Goal: Task Accomplishment & Management: Complete application form

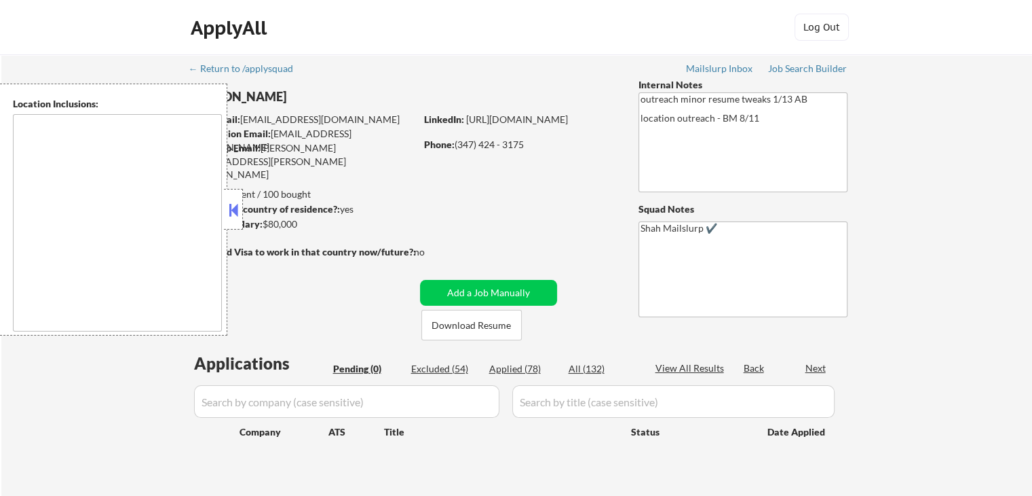
type textarea "[GEOGRAPHIC_DATA], [GEOGRAPHIC_DATA] [GEOGRAPHIC_DATA], [GEOGRAPHIC_DATA] [GEOG…"
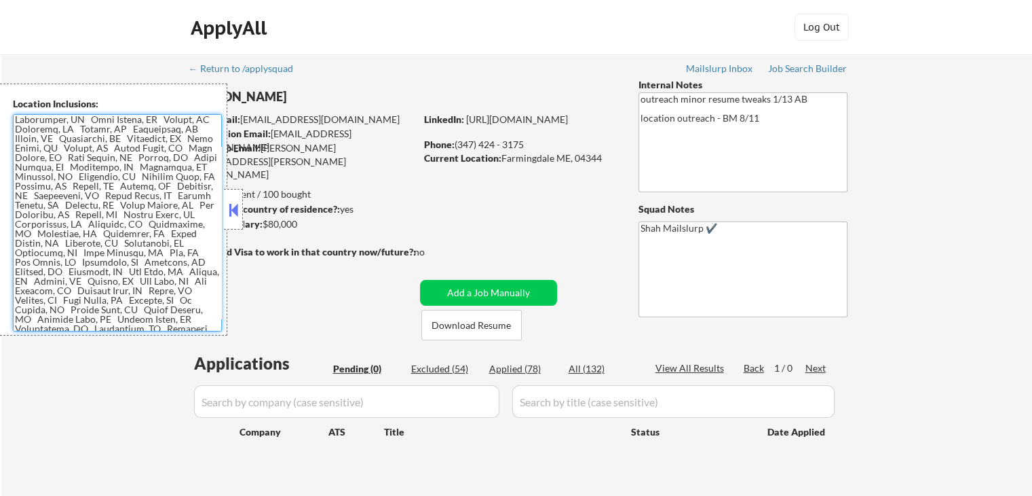
scroll to position [557, 0]
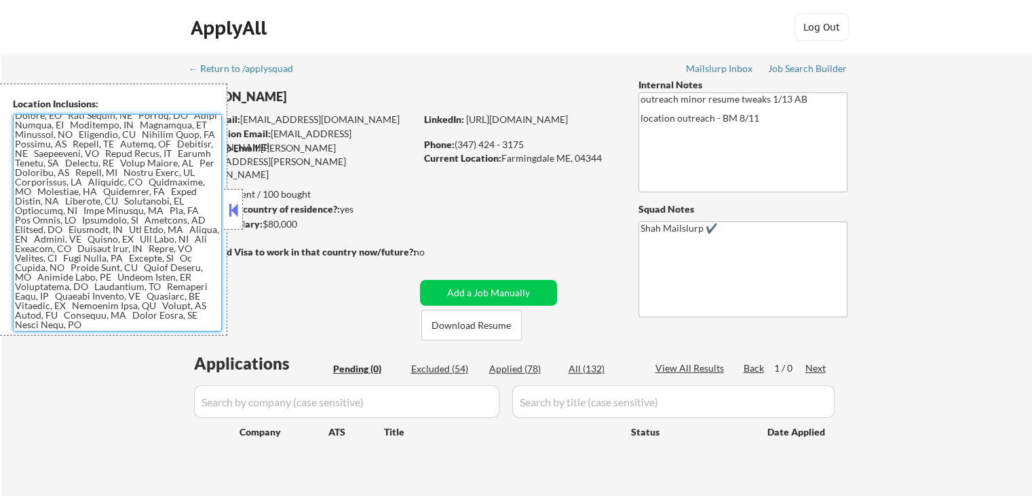
drag, startPoint x: 15, startPoint y: 118, endPoint x: 163, endPoint y: 416, distance: 332.7
click at [163, 416] on body "← Return to /applysquad Mailslurp Inbox Job Search Builder [PERSON_NAME] User E…" at bounding box center [516, 248] width 1032 height 496
click at [60, 223] on textarea at bounding box center [117, 222] width 209 height 217
drag, startPoint x: 68, startPoint y: 206, endPoint x: 149, endPoint y: 285, distance: 112.8
click at [149, 285] on textarea at bounding box center [117, 222] width 209 height 217
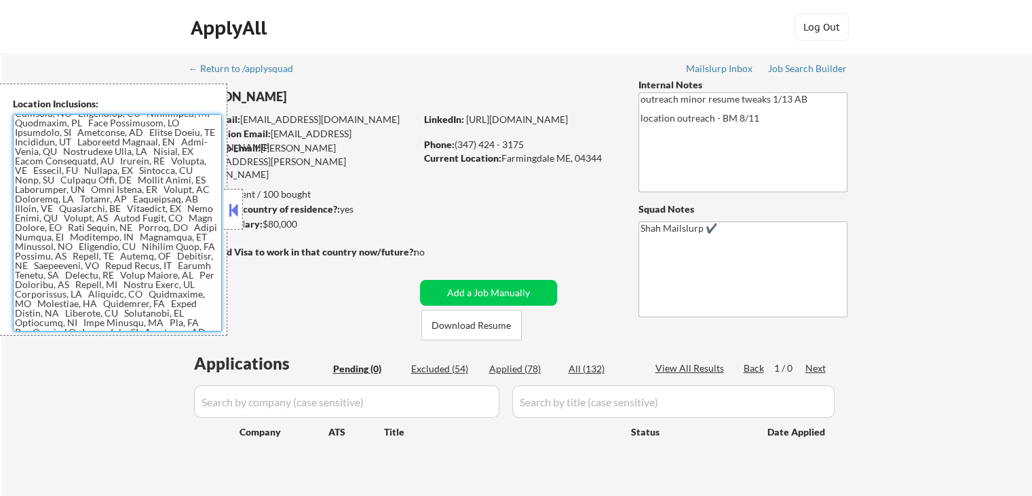
scroll to position [353, 0]
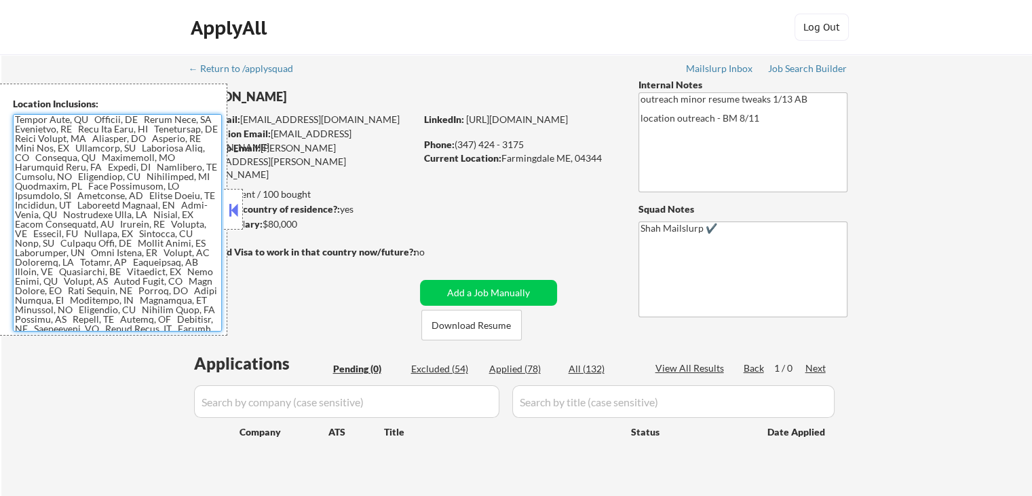
click at [111, 213] on textarea at bounding box center [117, 222] width 209 height 217
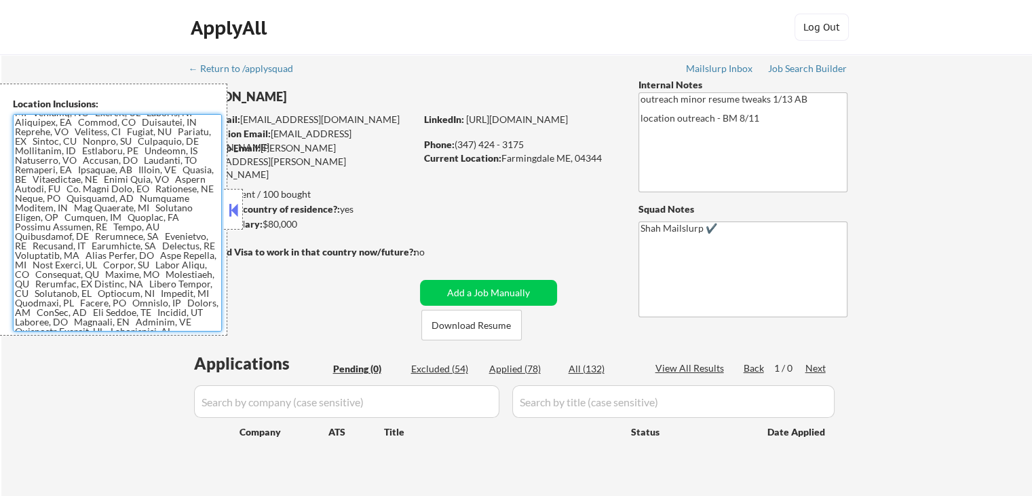
scroll to position [0, 0]
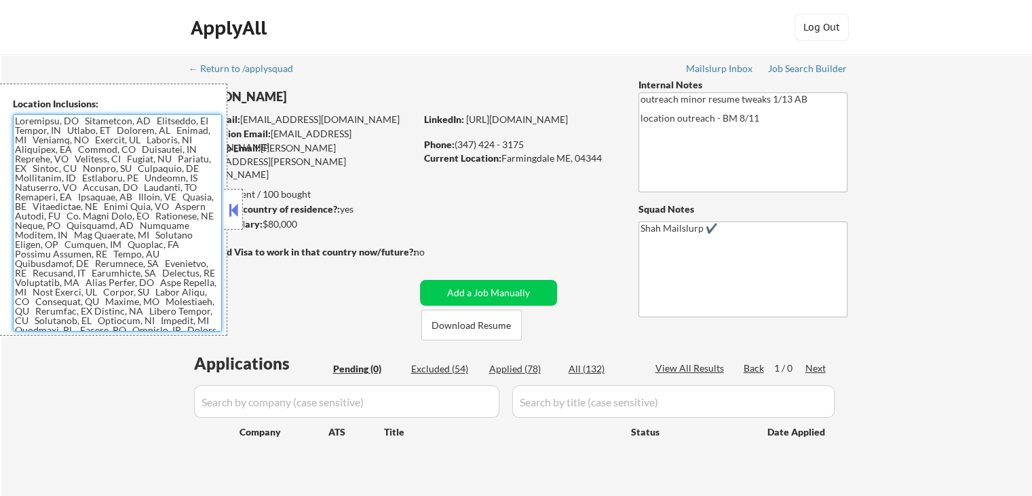
drag, startPoint x: 119, startPoint y: 186, endPoint x: 3, endPoint y: 111, distance: 138.4
click at [3, 111] on div "Location Inclusions:" at bounding box center [113, 209] width 227 height 252
click at [39, 113] on div "Location Inclusions:" at bounding box center [113, 209] width 227 height 252
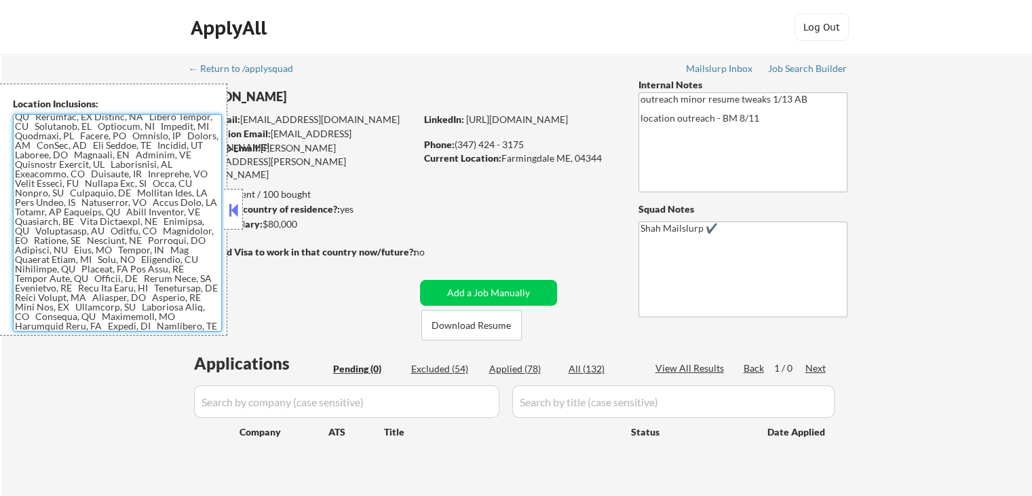
scroll to position [557, 0]
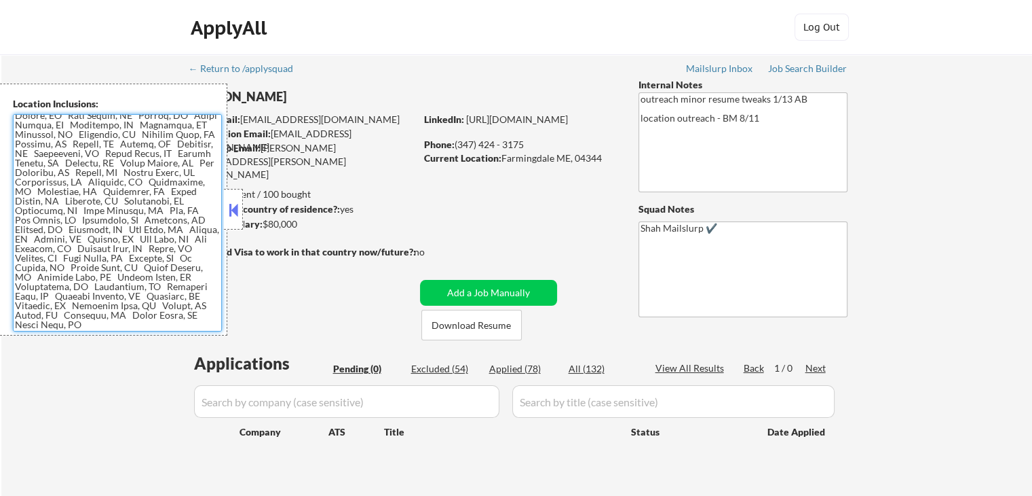
drag, startPoint x: 16, startPoint y: 119, endPoint x: 186, endPoint y: 422, distance: 346.5
click at [186, 422] on body "← Return to /applysquad Mailslurp Inbox Job Search Builder [PERSON_NAME] User E…" at bounding box center [516, 248] width 1032 height 496
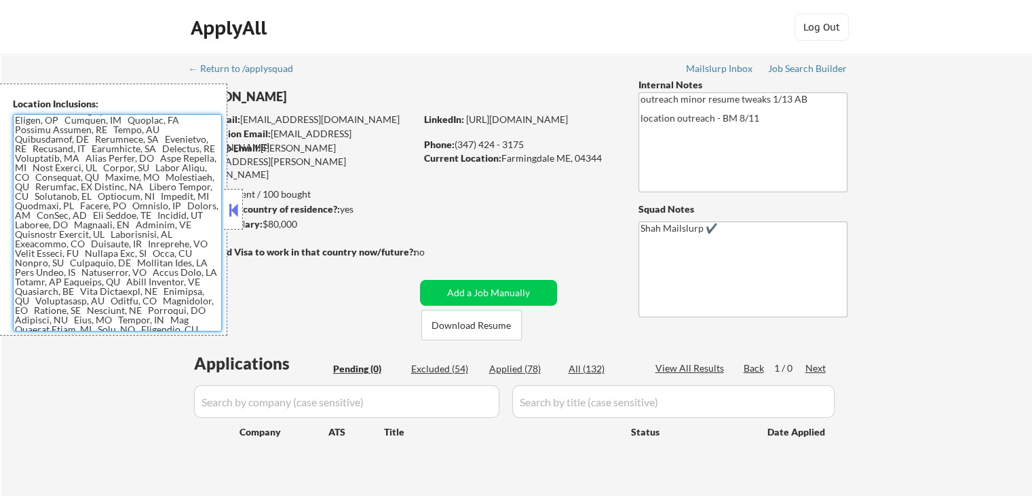
scroll to position [0, 0]
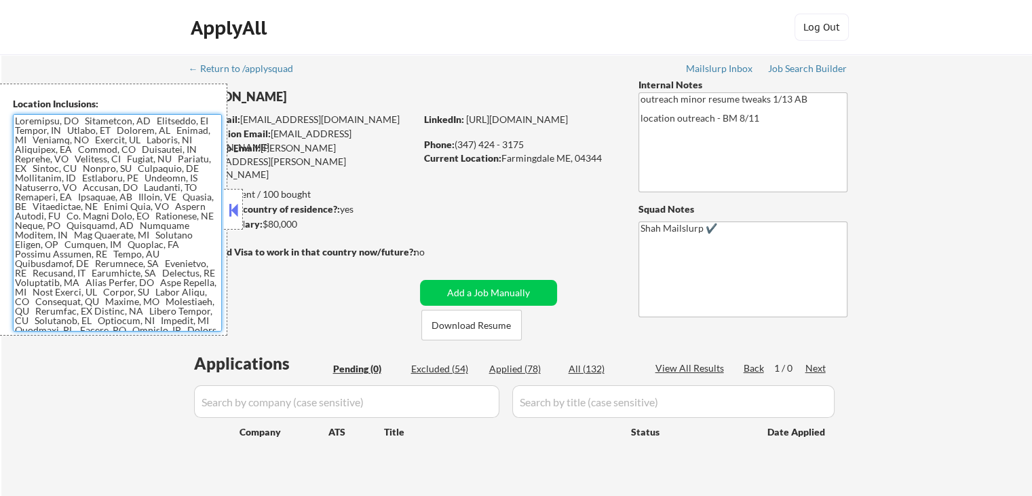
click at [119, 174] on textarea at bounding box center [117, 222] width 209 height 217
click at [94, 23] on div "ApplyAll Log In Sign Up Log Out" at bounding box center [516, 27] width 1032 height 55
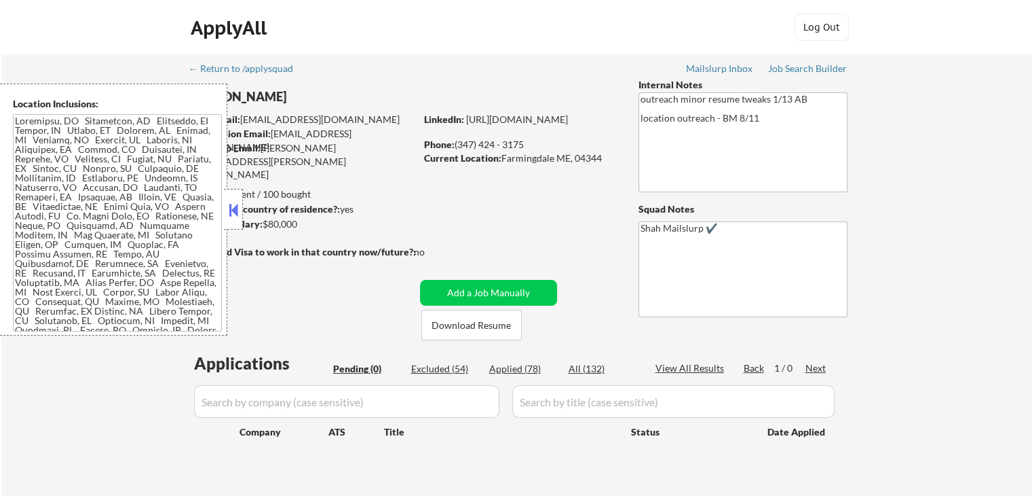
click at [228, 208] on button at bounding box center [233, 210] width 15 height 20
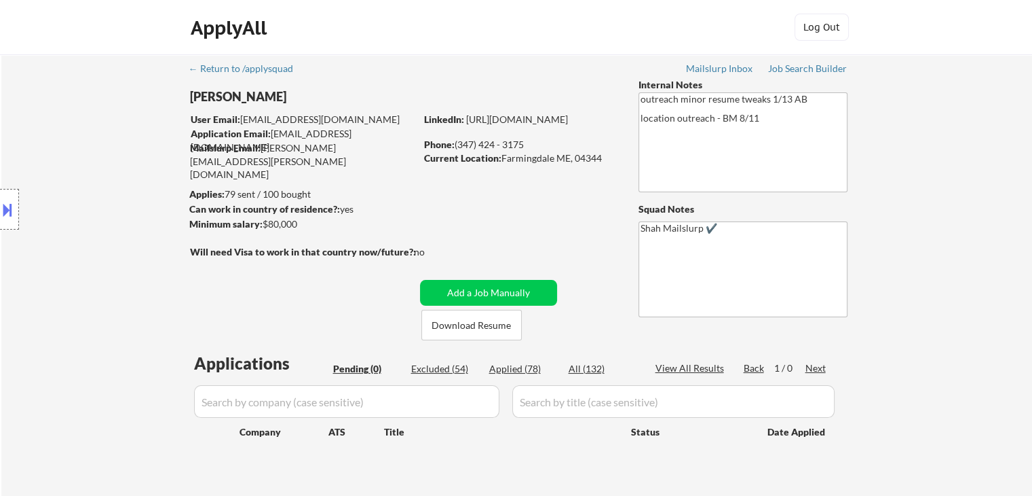
drag, startPoint x: 193, startPoint y: 192, endPoint x: 369, endPoint y: 193, distance: 175.1
click at [369, 193] on body "← Return to /applysquad Mailslurp Inbox Job Search Builder [PERSON_NAME] User E…" at bounding box center [516, 248] width 1032 height 496
click at [405, 181] on div "← Return to /applysquad Mailslurp Inbox Job Search Builder [PERSON_NAME] User E…" at bounding box center [517, 275] width 677 height 442
click at [796, 69] on div "Job Search Builder" at bounding box center [807, 69] width 79 height 10
drag, startPoint x: 326, startPoint y: 142, endPoint x: 261, endPoint y: 151, distance: 65.8
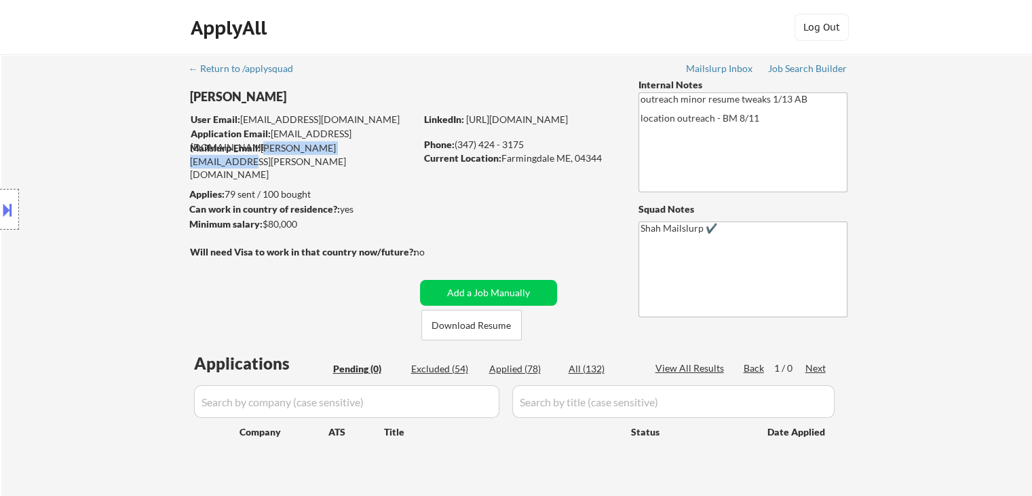
click at [261, 151] on div "Mailslurp Email: [PERSON_NAME][EMAIL_ADDRESS][PERSON_NAME][DOMAIN_NAME]" at bounding box center [302, 161] width 225 height 40
drag, startPoint x: 307, startPoint y: 231, endPoint x: 200, endPoint y: 187, distance: 116.0
click at [200, 187] on body "← Return to /applysquad Mailslurp Inbox Job Search Builder [PERSON_NAME] User E…" at bounding box center [516, 248] width 1032 height 496
click at [187, 191] on div "Location Inclusions:" at bounding box center [121, 209] width 243 height 252
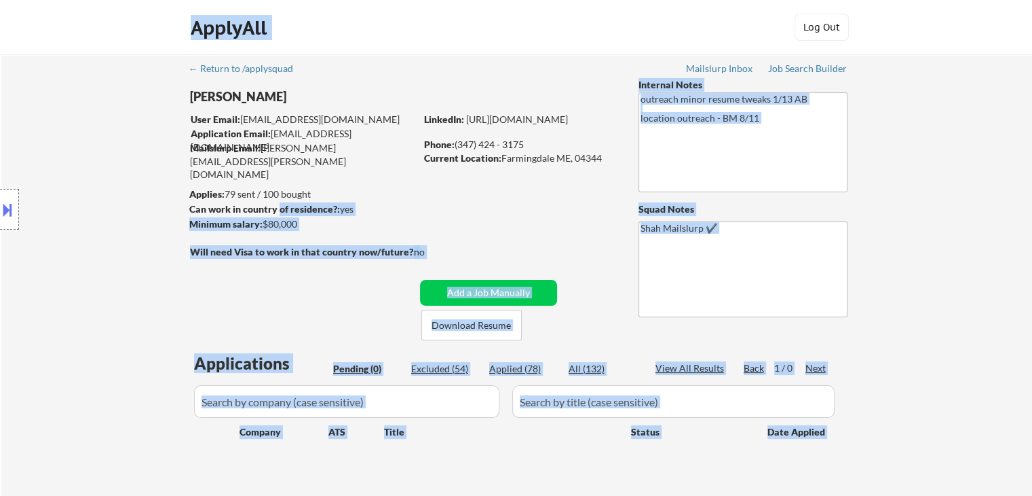
drag, startPoint x: 187, startPoint y: 191, endPoint x: 277, endPoint y: 211, distance: 91.9
click at [277, 211] on body "← Return to /applysquad Mailslurp Inbox Job Search Builder [PERSON_NAME] User E…" at bounding box center [516, 248] width 1032 height 496
click at [285, 215] on div "Can work in country of residence?: yes" at bounding box center [300, 209] width 222 height 14
drag, startPoint x: 297, startPoint y: 221, endPoint x: 266, endPoint y: 215, distance: 31.8
click at [266, 215] on div "[PERSON_NAME] User Email: [EMAIL_ADDRESS][DOMAIN_NAME] Application Email: [EMAI…" at bounding box center [411, 209] width 444 height 262
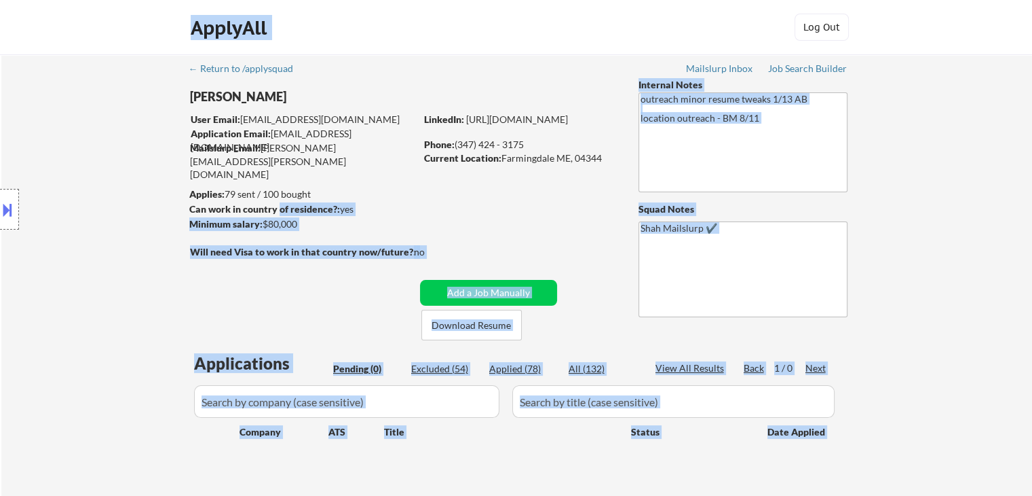
click at [285, 227] on div "Minimum salary: $80,000" at bounding box center [302, 224] width 226 height 14
drag, startPoint x: 297, startPoint y: 223, endPoint x: 208, endPoint y: 211, distance: 89.8
click at [208, 211] on body "← Return to /applysquad Mailslurp Inbox Job Search Builder [PERSON_NAME] User E…" at bounding box center [516, 248] width 1032 height 496
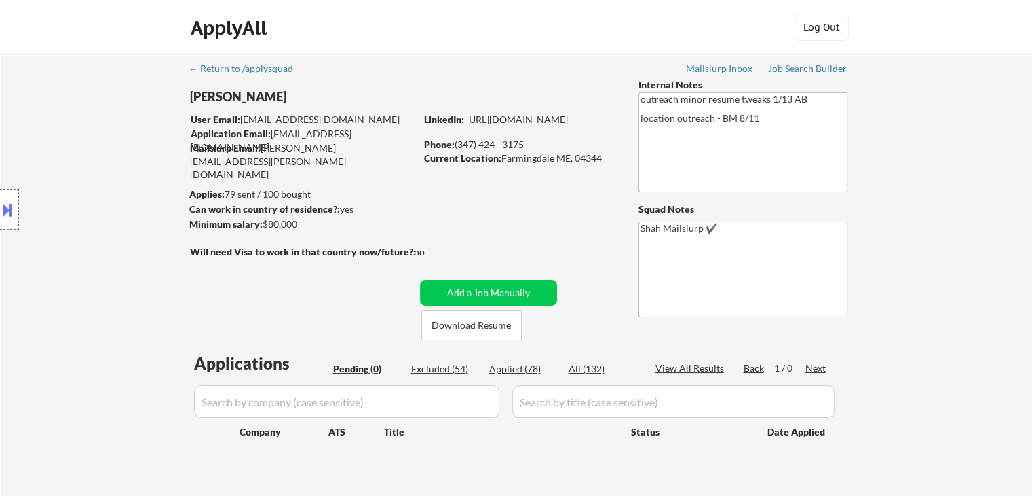
click at [291, 219] on div "Minimum salary: $80,000" at bounding box center [302, 224] width 226 height 14
drag, startPoint x: 296, startPoint y: 223, endPoint x: 263, endPoint y: 223, distance: 32.6
click at [263, 223] on div "Minimum salary: $80,000" at bounding box center [302, 224] width 226 height 14
click at [420, 212] on div "← Return to /applysquad Mailslurp Inbox Job Search Builder [PERSON_NAME] User E…" at bounding box center [517, 275] width 677 height 442
click at [409, 253] on strong "Will need Visa to work in that country now/future?:" at bounding box center [303, 252] width 226 height 12
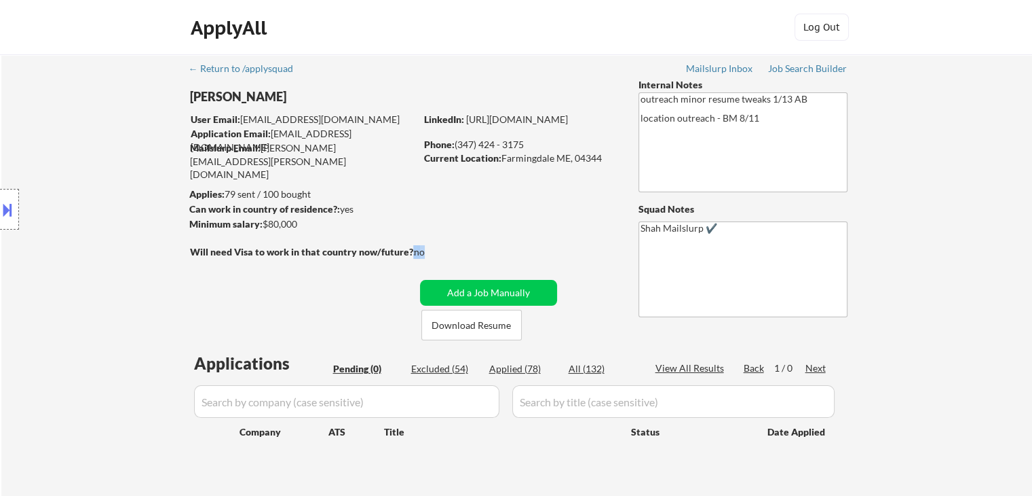
drag, startPoint x: 409, startPoint y: 253, endPoint x: 419, endPoint y: 252, distance: 10.3
click at [419, 252] on div "Will need Visa to work in that country now/future?: no" at bounding box center [321, 252] width 263 height 14
click at [206, 152] on div "Location Inclusions:" at bounding box center [121, 209] width 243 height 252
drag, startPoint x: 255, startPoint y: 145, endPoint x: 350, endPoint y: 137, distance: 95.3
click at [350, 137] on div "User Email: [EMAIL_ADDRESS][DOMAIN_NAME] Application Email: [EMAIL_ADDRESS][DOM…" at bounding box center [302, 134] width 225 height 43
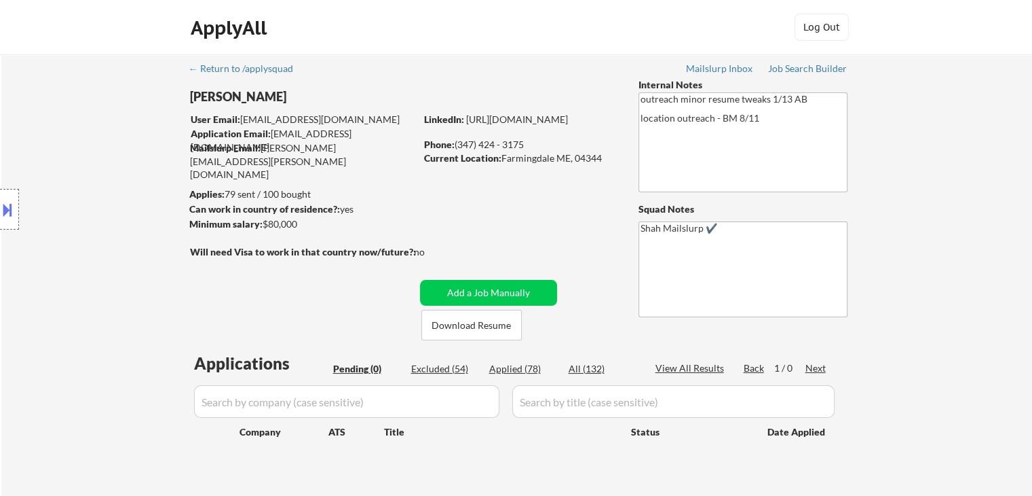
click at [376, 166] on div "← Return to /applysquad Mailslurp Inbox Job Search Builder [PERSON_NAME] User E…" at bounding box center [517, 275] width 677 height 442
drag, startPoint x: 366, startPoint y: 147, endPoint x: 261, endPoint y: 145, distance: 104.6
click at [261, 145] on div "Mailslurp Email: [PERSON_NAME][EMAIL_ADDRESS][PERSON_NAME][DOMAIN_NAME]" at bounding box center [302, 161] width 225 height 40
click at [293, 176] on div "← Return to /applysquad Mailslurp Inbox Job Search Builder [PERSON_NAME] User E…" at bounding box center [517, 275] width 677 height 442
drag, startPoint x: 350, startPoint y: 201, endPoint x: 242, endPoint y: 202, distance: 108.6
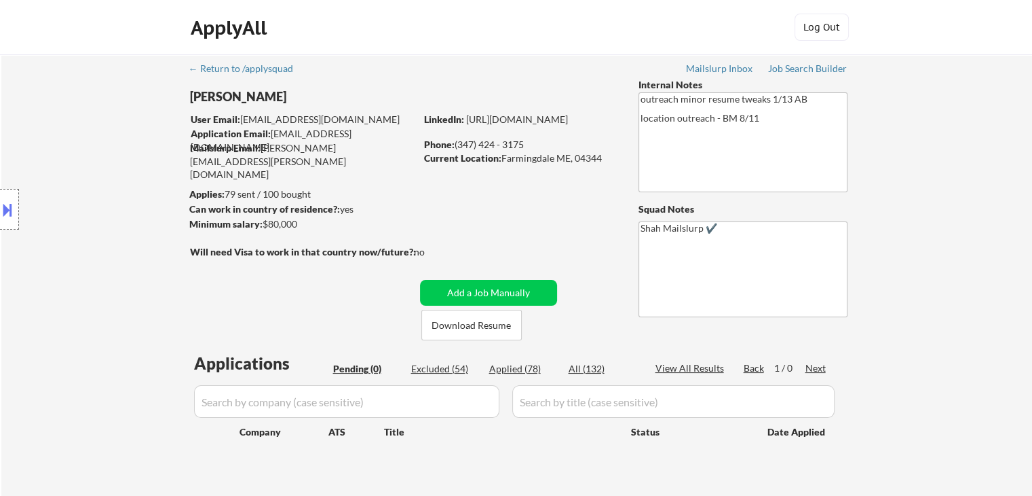
click at [244, 202] on div "Can work in country of residence?: yes" at bounding box center [300, 209] width 222 height 14
click at [206, 204] on div "Location Inclusions:" at bounding box center [121, 209] width 243 height 252
click at [205, 203] on div "Location Inclusions:" at bounding box center [121, 209] width 243 height 252
click at [502, 188] on div "← Return to /applysquad Mailslurp Inbox Job Search Builder [PERSON_NAME] User E…" at bounding box center [517, 275] width 677 height 442
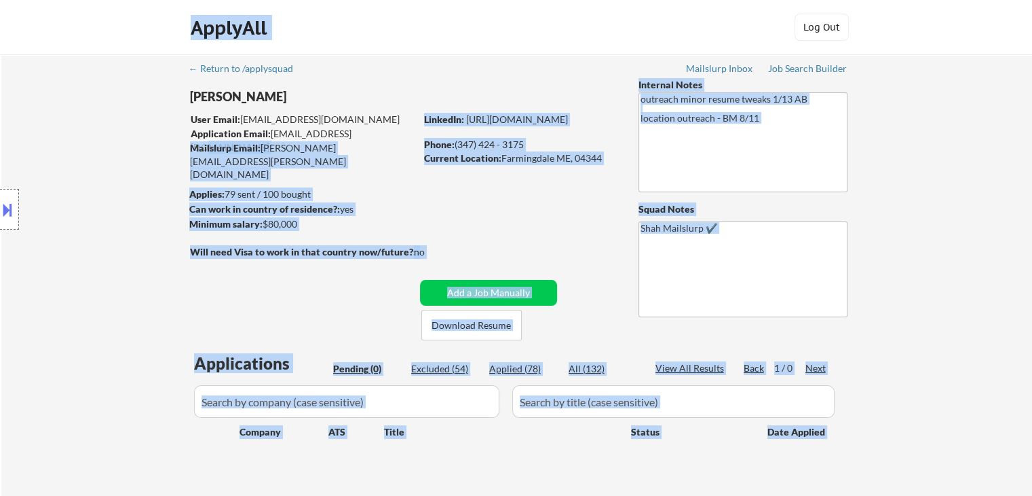
drag, startPoint x: 238, startPoint y: 113, endPoint x: 351, endPoint y: 130, distance: 113.9
click at [351, 130] on body "← Return to /applysquad Mailslurp Inbox Job Search Builder [PERSON_NAME] User E…" at bounding box center [516, 248] width 1032 height 496
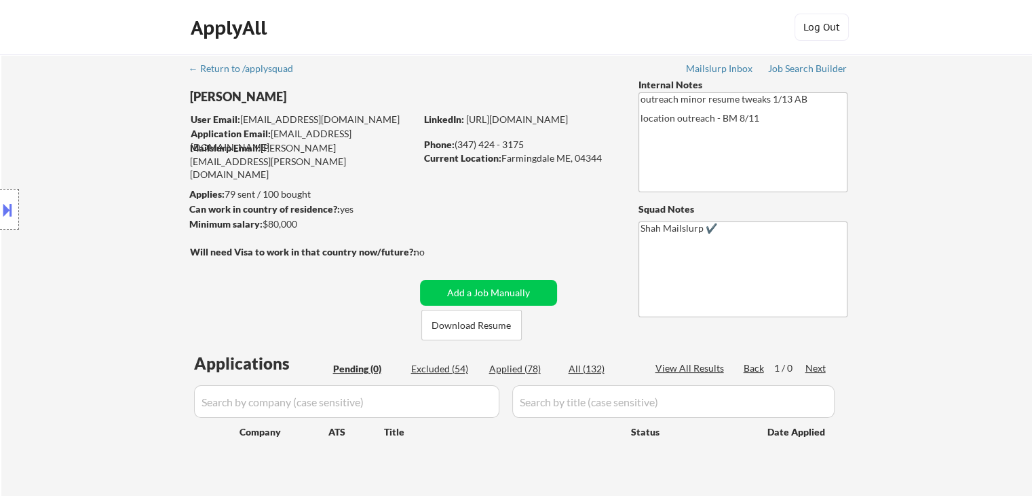
click at [314, 131] on div "Application Email: [EMAIL_ADDRESS][DOMAIN_NAME]" at bounding box center [303, 140] width 225 height 26
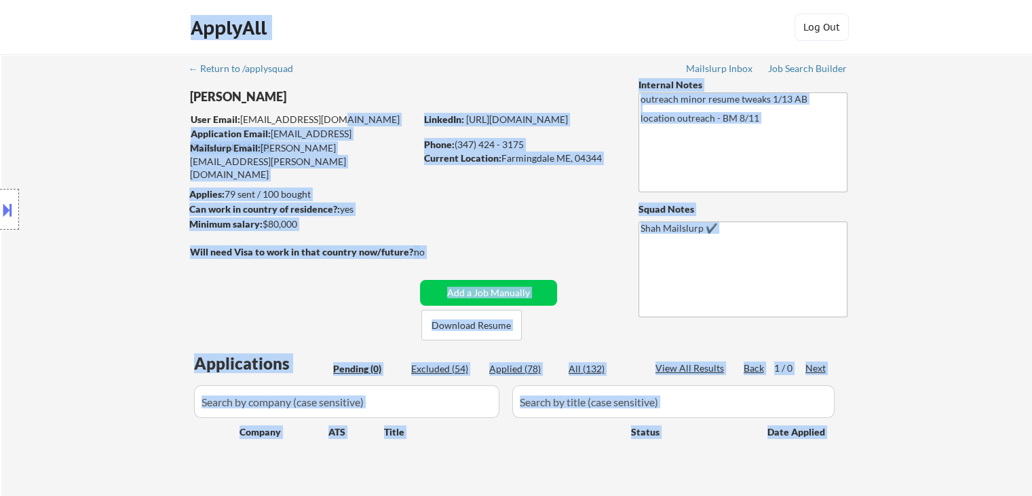
drag, startPoint x: 264, startPoint y: 129, endPoint x: 242, endPoint y: 115, distance: 26.0
click at [242, 115] on body "← Return to /applysquad Mailslurp Inbox Job Search Builder [PERSON_NAME] User E…" at bounding box center [516, 248] width 1032 height 496
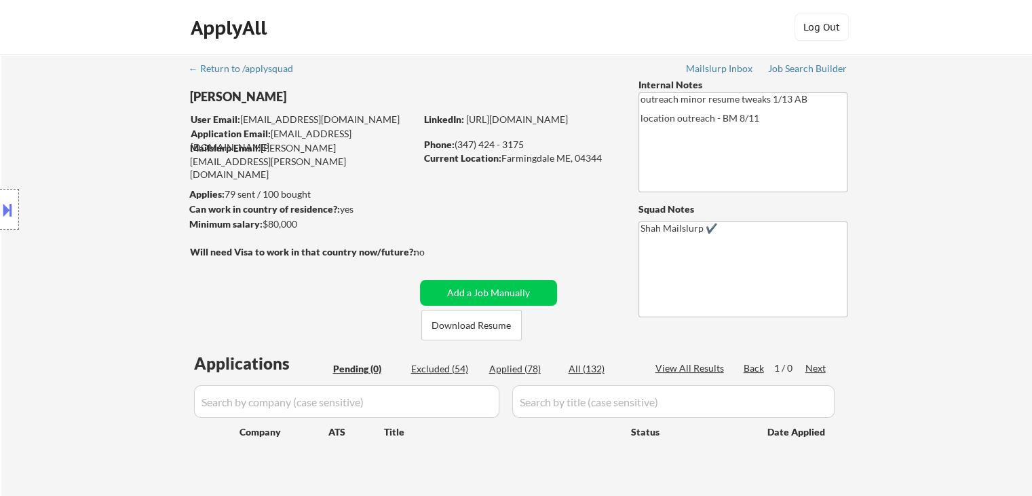
drag, startPoint x: 243, startPoint y: 115, endPoint x: 264, endPoint y: 134, distance: 28.8
click at [243, 116] on div "User Email: [EMAIL_ADDRESS][DOMAIN_NAME]" at bounding box center [303, 120] width 225 height 14
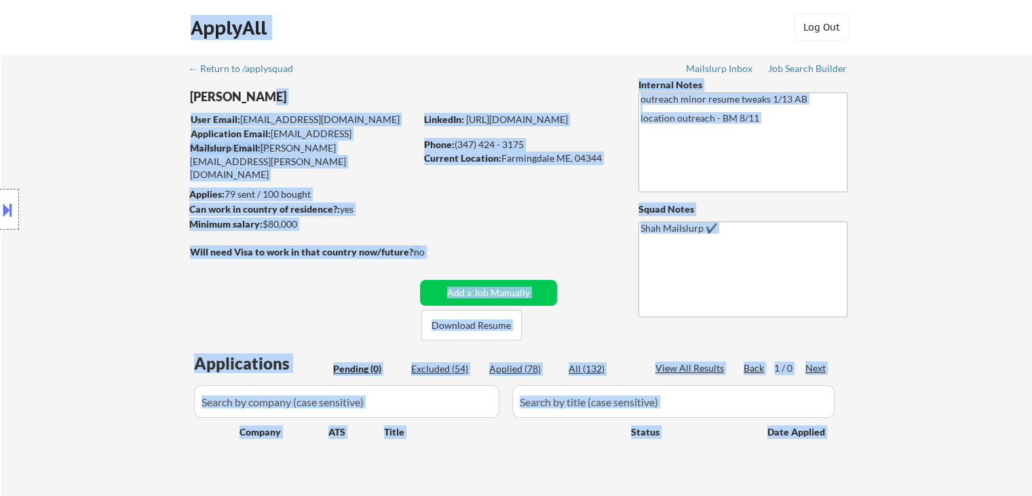
drag, startPoint x: 190, startPoint y: 100, endPoint x: 263, endPoint y: 98, distance: 73.3
click at [263, 98] on body "← Return to /applysquad Mailslurp Inbox Job Search Builder [PERSON_NAME] User E…" at bounding box center [516, 248] width 1032 height 496
click at [299, 98] on div "[PERSON_NAME]" at bounding box center [329, 96] width 279 height 17
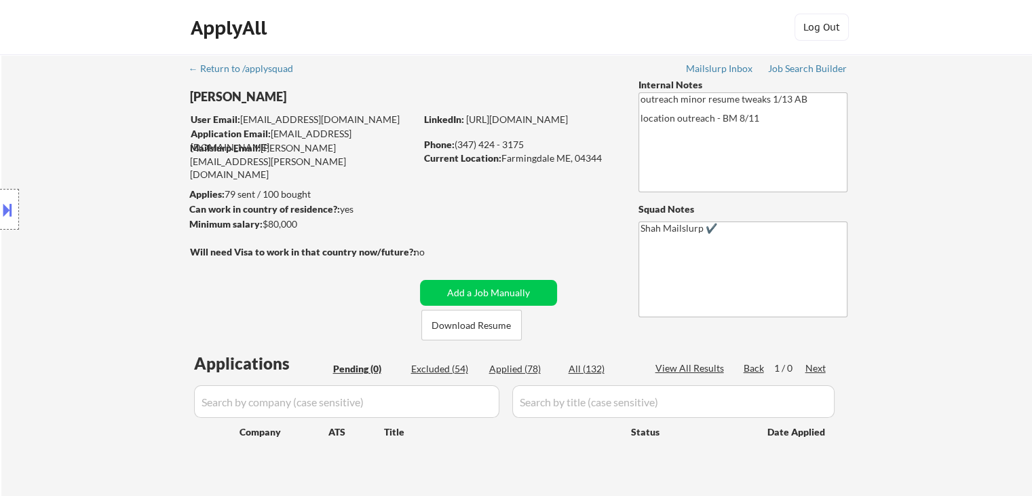
click at [373, 152] on div "Mailslurp Email: [PERSON_NAME][EMAIL_ADDRESS][PERSON_NAME][DOMAIN_NAME]" at bounding box center [302, 161] width 225 height 40
drag, startPoint x: 610, startPoint y: 155, endPoint x: 492, endPoint y: 161, distance: 117.6
click at [492, 161] on div "Current Location: [GEOGRAPHIC_DATA]" at bounding box center [520, 158] width 192 height 14
drag, startPoint x: 762, startPoint y: 126, endPoint x: 656, endPoint y: 156, distance: 110.9
click at [622, 79] on div "← Return to /applysquad Mailslurp Inbox Job Search Builder [PERSON_NAME] User E…" at bounding box center [517, 275] width 677 height 442
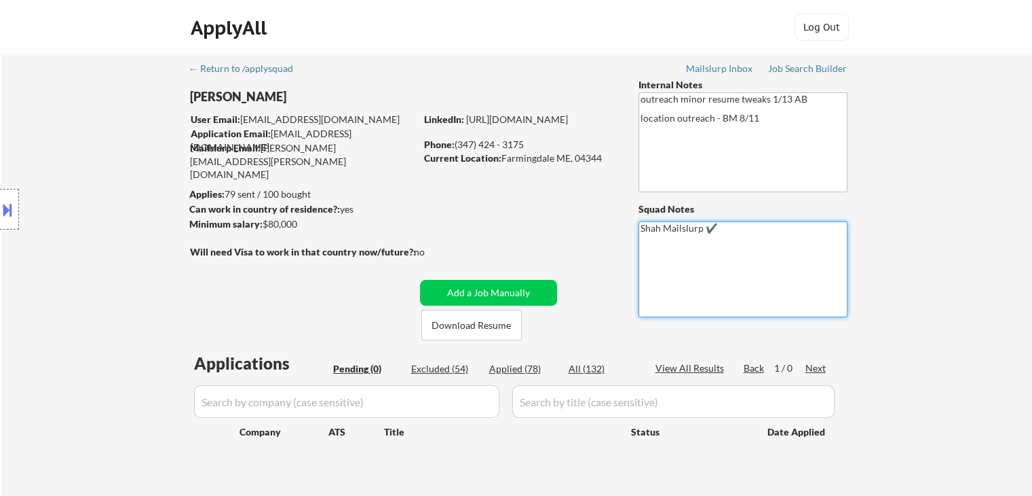
click at [691, 250] on textarea "Shah Mailslurp ✔️" at bounding box center [743, 269] width 209 height 96
drag, startPoint x: 734, startPoint y: 243, endPoint x: 673, endPoint y: 234, distance: 62.5
click at [673, 234] on textarea "Shah Mailslurp ✔️" at bounding box center [743, 269] width 209 height 96
click at [711, 263] on textarea "Shah Mailslurp ✔️" at bounding box center [743, 269] width 209 height 96
type textarea "Shah Mailslurp ✔️"
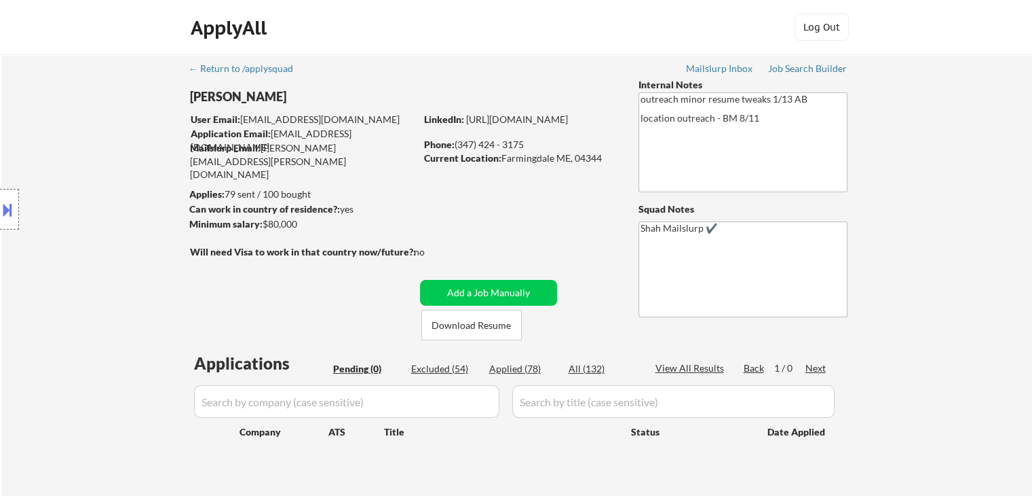
click at [953, 276] on div "← Return to /applysquad Mailslurp Inbox Job Search Builder [PERSON_NAME] User E…" at bounding box center [516, 280] width 1031 height 453
click at [529, 212] on div "← Return to /applysquad Mailslurp Inbox Job Search Builder [PERSON_NAME] User E…" at bounding box center [517, 275] width 677 height 442
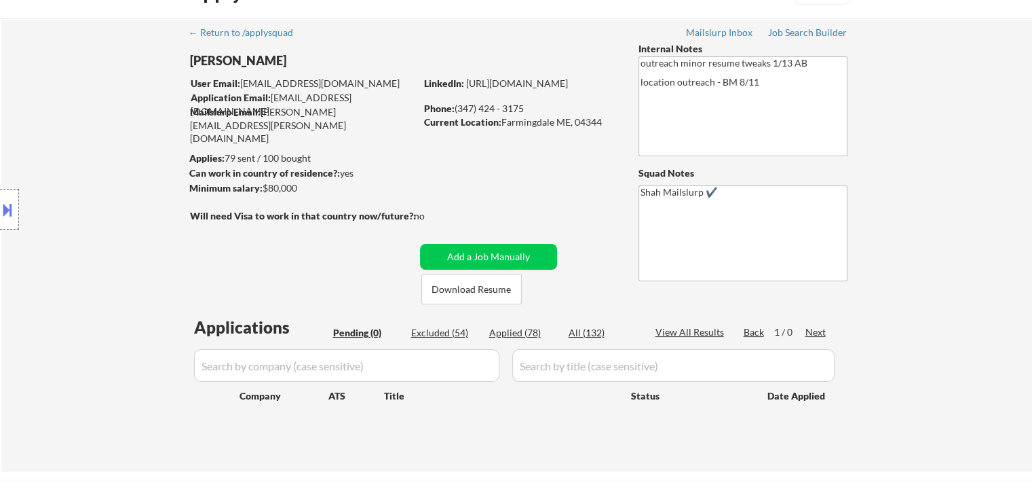
scroll to position [68, 0]
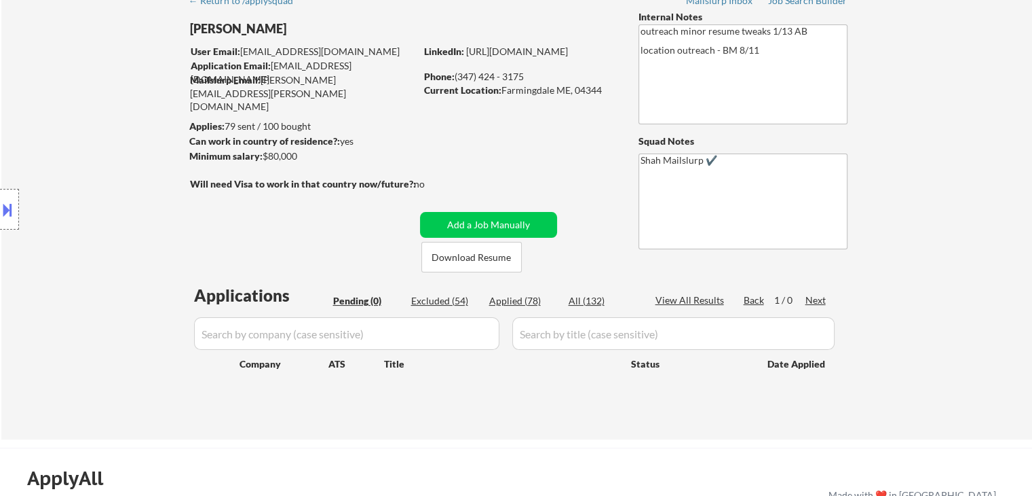
click at [944, 184] on div "← Return to /applysquad Mailslurp Inbox Job Search Builder [PERSON_NAME] User E…" at bounding box center [516, 212] width 1031 height 453
click at [685, 163] on textarea "Shah Mailslurp ✔️" at bounding box center [743, 201] width 209 height 96
drag, startPoint x: 685, startPoint y: 163, endPoint x: 896, endPoint y: 155, distance: 211.2
click at [899, 157] on div "← Return to /applysquad Mailslurp Inbox Job Search Builder [PERSON_NAME] User E…" at bounding box center [516, 212] width 1031 height 453
click at [904, 150] on div "← Return to /applysquad Mailslurp Inbox Job Search Builder [PERSON_NAME] User E…" at bounding box center [516, 212] width 1031 height 453
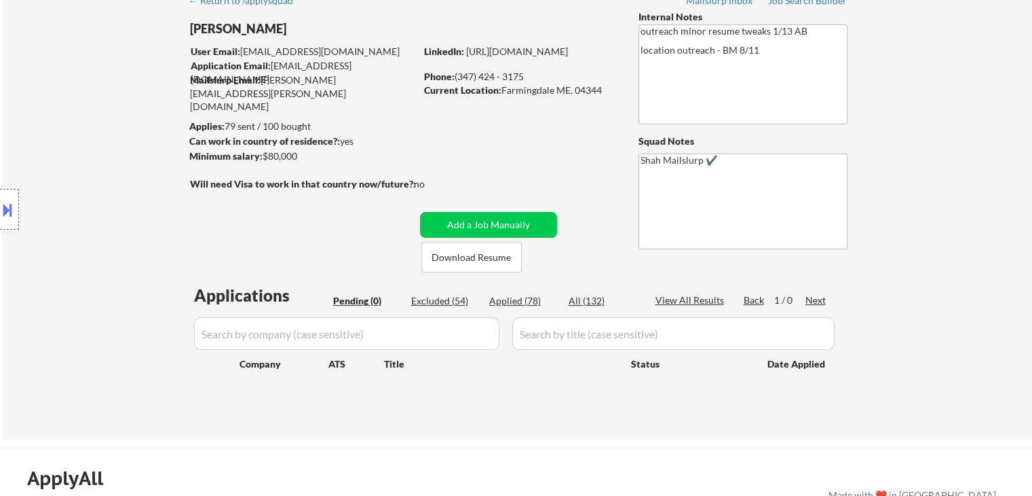
click at [128, 234] on div "Location Inclusions:" at bounding box center [121, 209] width 243 height 252
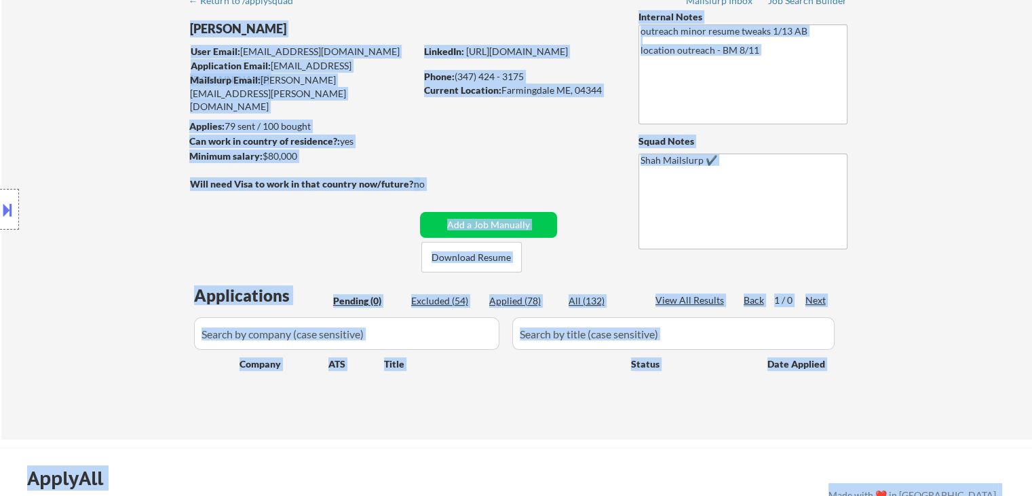
drag, startPoint x: 323, startPoint y: 182, endPoint x: 491, endPoint y: 174, distance: 168.5
click at [491, 174] on body "← Return to /applysquad Mailslurp Inbox Job Search Builder [PERSON_NAME] User E…" at bounding box center [516, 180] width 1032 height 496
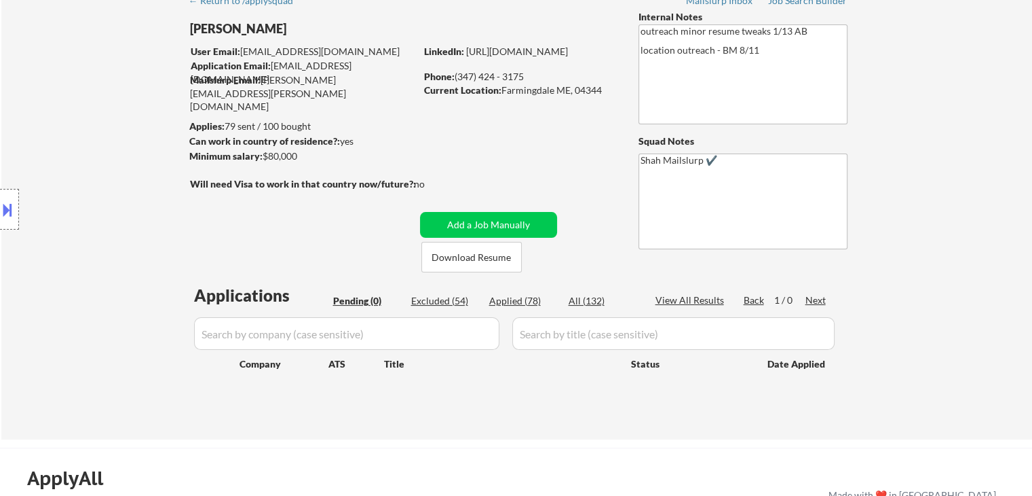
click at [485, 174] on div "← Return to /applysquad Mailslurp Inbox Job Search Builder [PERSON_NAME] User E…" at bounding box center [517, 207] width 677 height 442
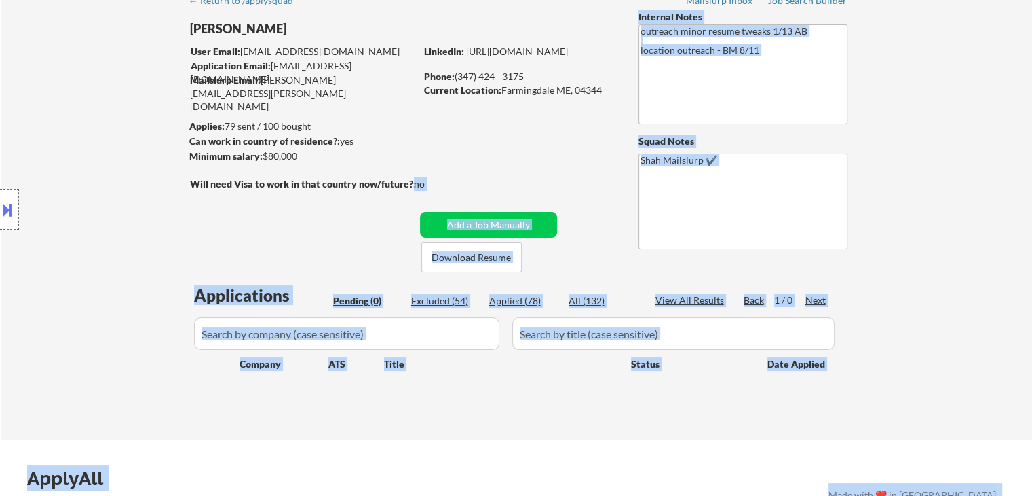
drag, startPoint x: 415, startPoint y: 184, endPoint x: 183, endPoint y: 189, distance: 232.2
click at [185, 189] on body "← Return to /applysquad Mailslurp Inbox Job Search Builder [PERSON_NAME] User E…" at bounding box center [516, 180] width 1032 height 496
click at [183, 189] on div "Location Inclusions:" at bounding box center [121, 209] width 243 height 252
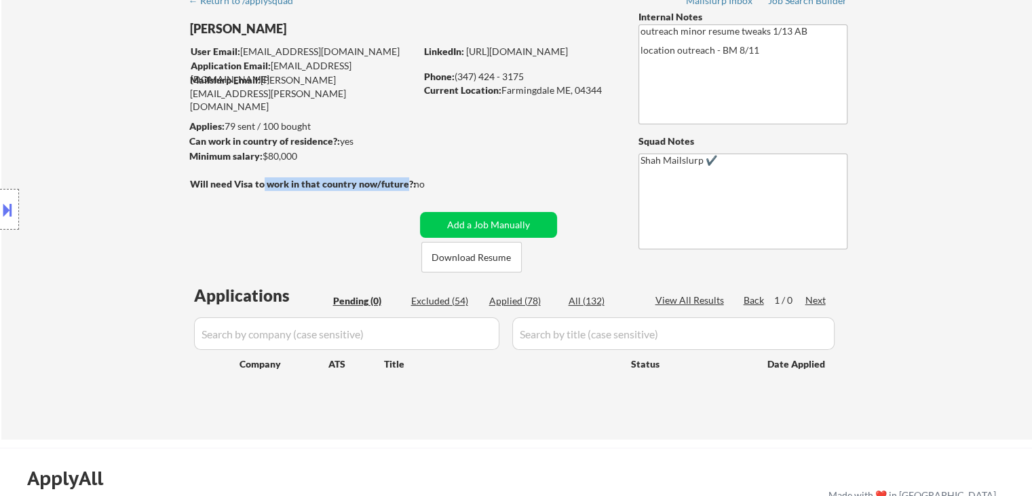
drag, startPoint x: 261, startPoint y: 182, endPoint x: 407, endPoint y: 180, distance: 146.6
click at [407, 180] on strong "Will need Visa to work in that country now/future?:" at bounding box center [303, 184] width 226 height 12
click at [408, 182] on strong "Will need Visa to work in that country now/future?:" at bounding box center [303, 184] width 226 height 12
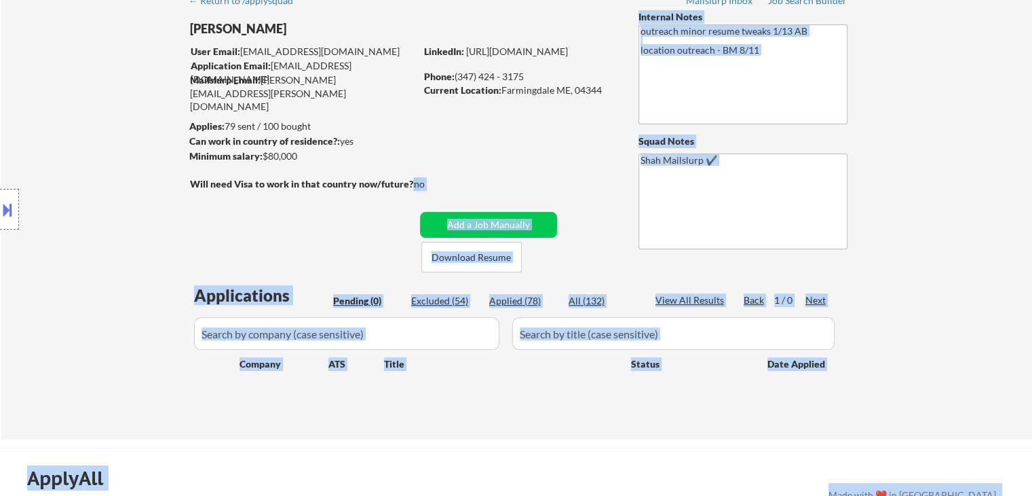
drag, startPoint x: 408, startPoint y: 182, endPoint x: 188, endPoint y: 182, distance: 219.9
click at [188, 182] on body "← Return to /applysquad Mailslurp Inbox Job Search Builder [PERSON_NAME] User E…" at bounding box center [516, 180] width 1032 height 496
click at [204, 215] on div "Location Inclusions:" at bounding box center [121, 209] width 243 height 252
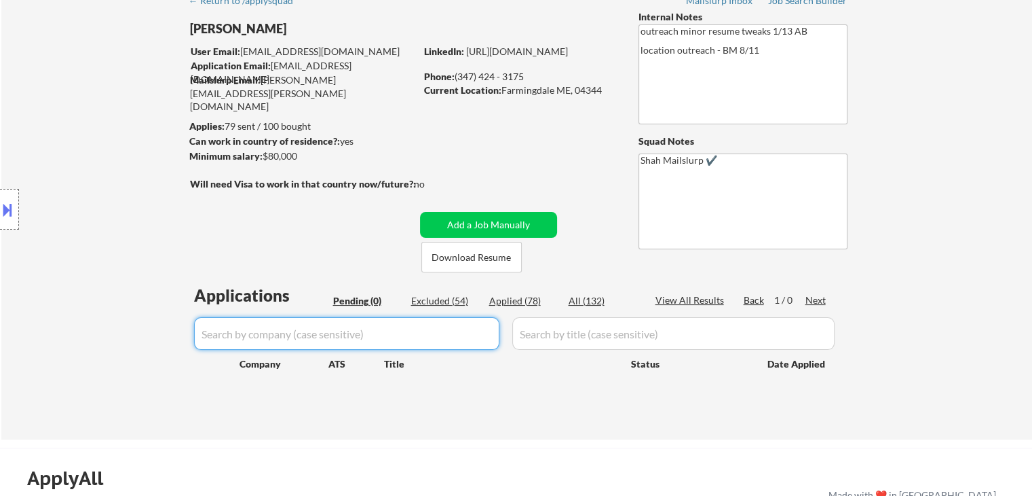
drag, startPoint x: 390, startPoint y: 329, endPoint x: 188, endPoint y: 316, distance: 202.7
click at [188, 316] on body "← Return to /applysquad Mailslurp Inbox Job Search Builder [PERSON_NAME] User E…" at bounding box center [516, 180] width 1032 height 496
click at [162, 326] on div "Location Inclusions:" at bounding box center [121, 209] width 243 height 252
click at [147, 212] on div "Location Inclusions:" at bounding box center [121, 209] width 243 height 252
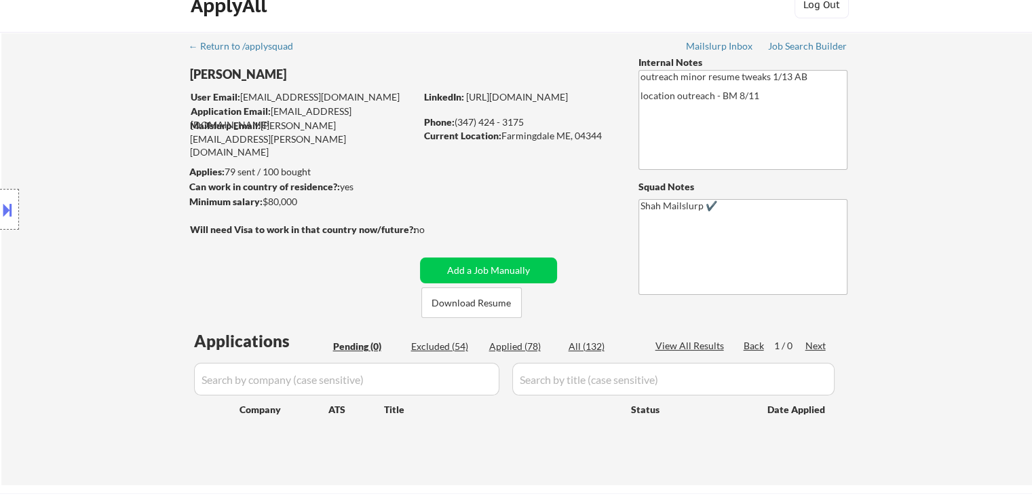
scroll to position [0, 0]
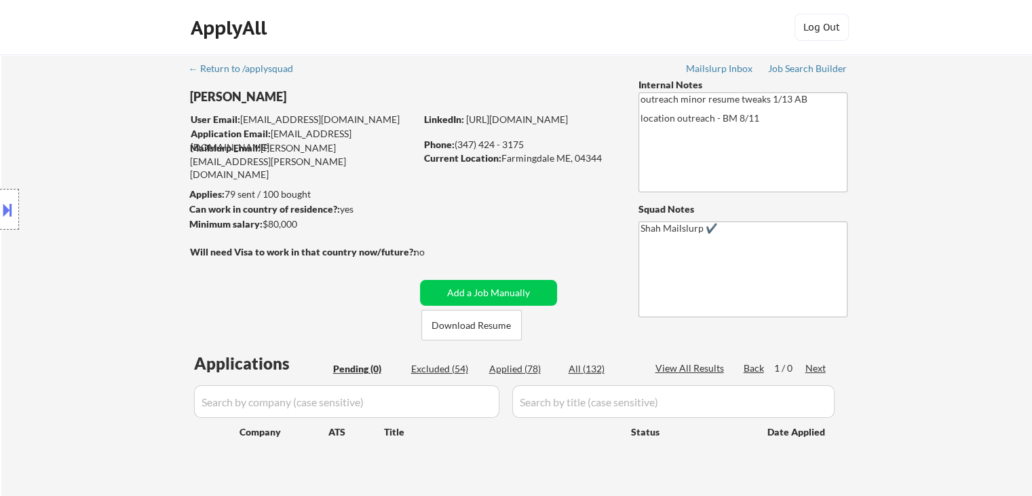
click at [147, 212] on div "Location Inclusions:" at bounding box center [121, 209] width 243 height 252
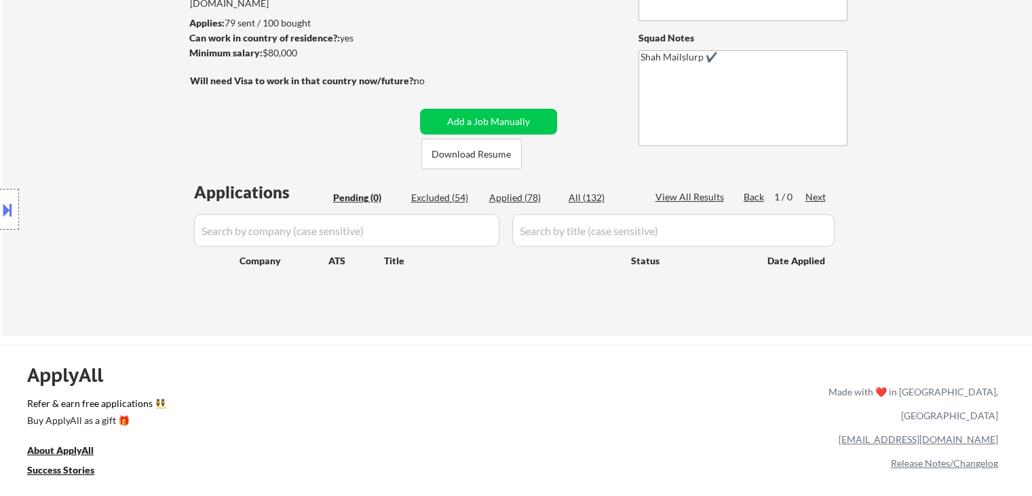
scroll to position [204, 0]
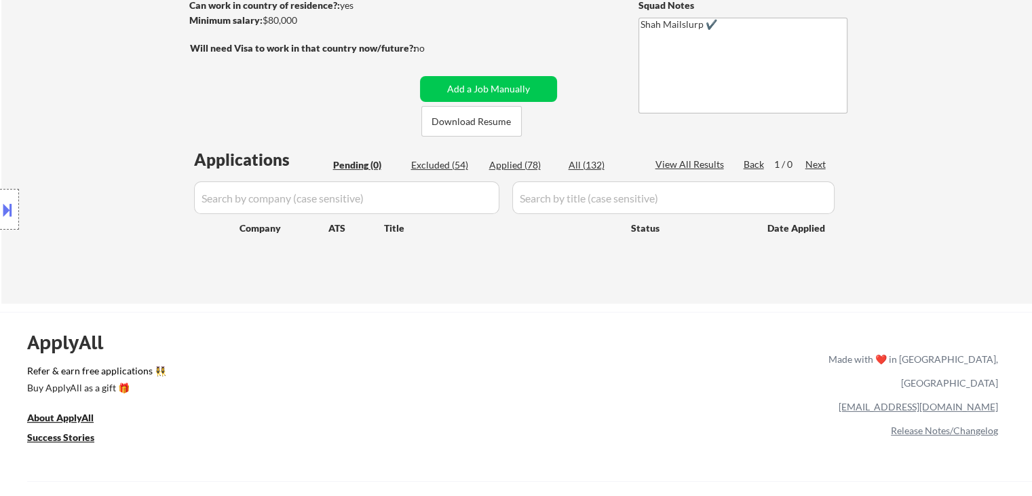
click at [146, 212] on div "Location Inclusions:" at bounding box center [121, 209] width 243 height 252
click at [170, 136] on div "Location Inclusions:" at bounding box center [121, 209] width 243 height 252
click at [144, 109] on div "Location Inclusions:" at bounding box center [121, 209] width 243 height 252
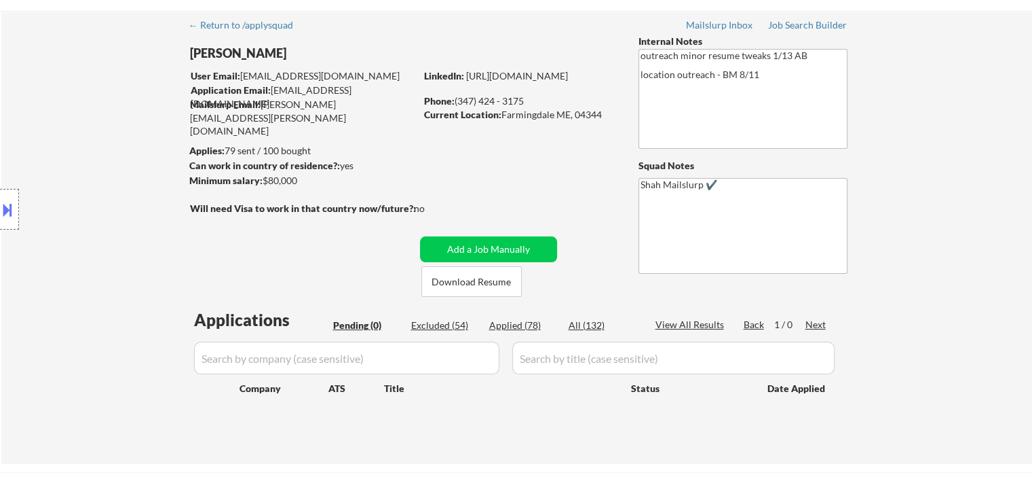
scroll to position [0, 0]
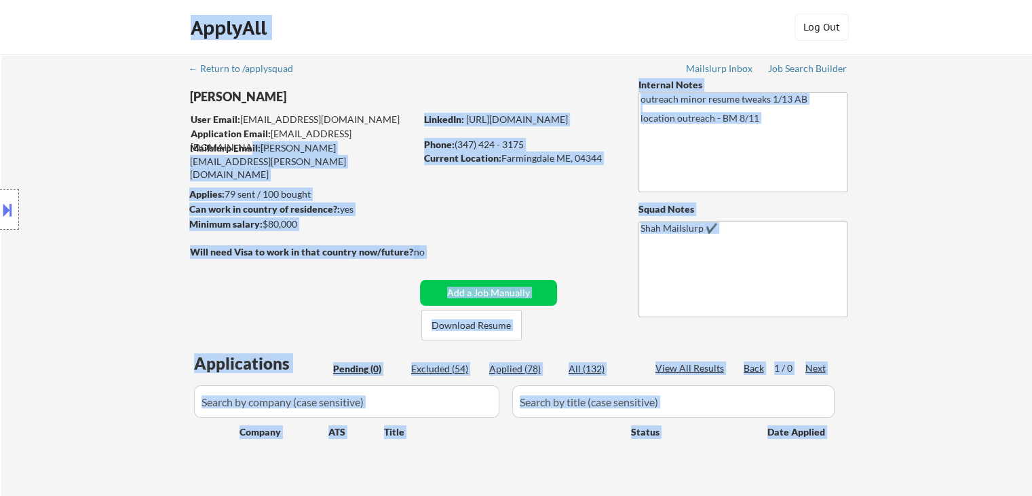
drag, startPoint x: 208, startPoint y: 143, endPoint x: 251, endPoint y: 150, distance: 43.3
click at [251, 150] on body "← Return to /applysquad Mailslurp Inbox Job Search Builder [PERSON_NAME] User E…" at bounding box center [516, 248] width 1032 height 496
click at [171, 181] on div "Location Inclusions:" at bounding box center [121, 209] width 243 height 252
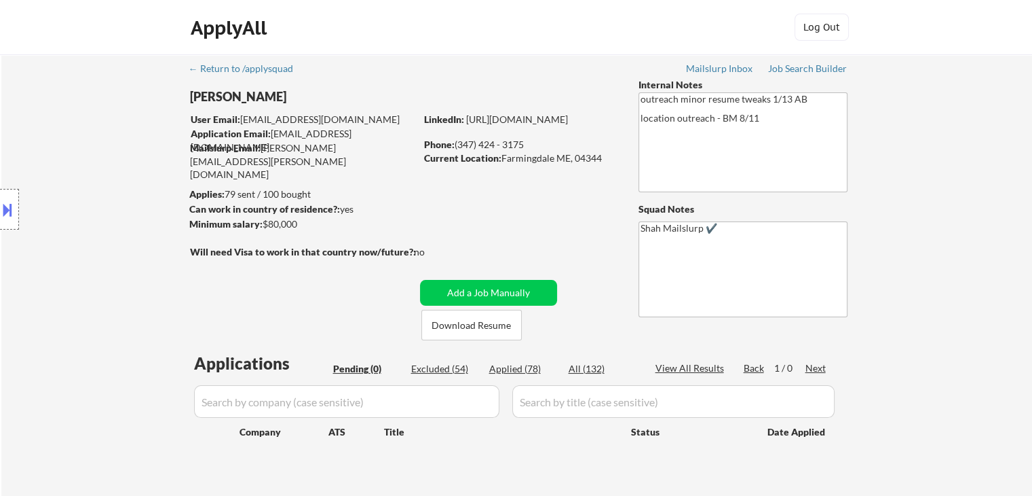
click at [137, 158] on div "Location Inclusions:" at bounding box center [121, 209] width 243 height 252
click at [137, 159] on div "Location Inclusions:" at bounding box center [121, 209] width 243 height 252
click at [101, 190] on div "Location Inclusions:" at bounding box center [121, 209] width 243 height 252
click at [111, 191] on div "Location Inclusions:" at bounding box center [121, 209] width 243 height 252
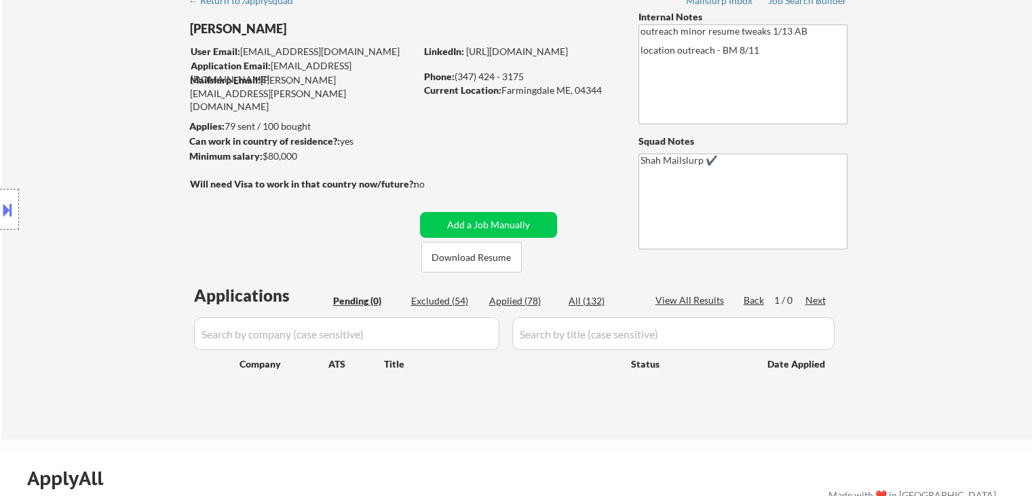
click at [111, 191] on div "Location Inclusions:" at bounding box center [121, 209] width 243 height 252
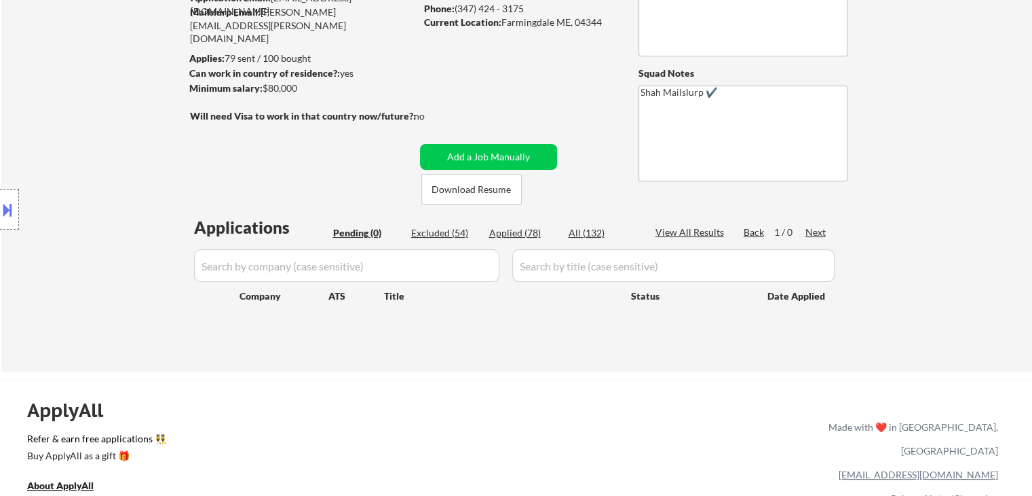
click at [113, 195] on div "Location Inclusions:" at bounding box center [121, 209] width 243 height 252
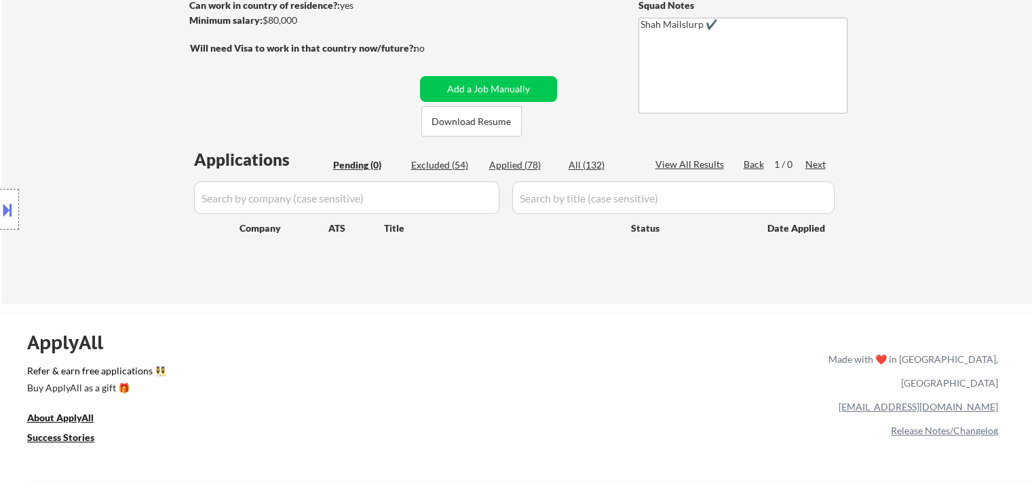
click at [113, 199] on div "Location Inclusions:" at bounding box center [121, 209] width 243 height 252
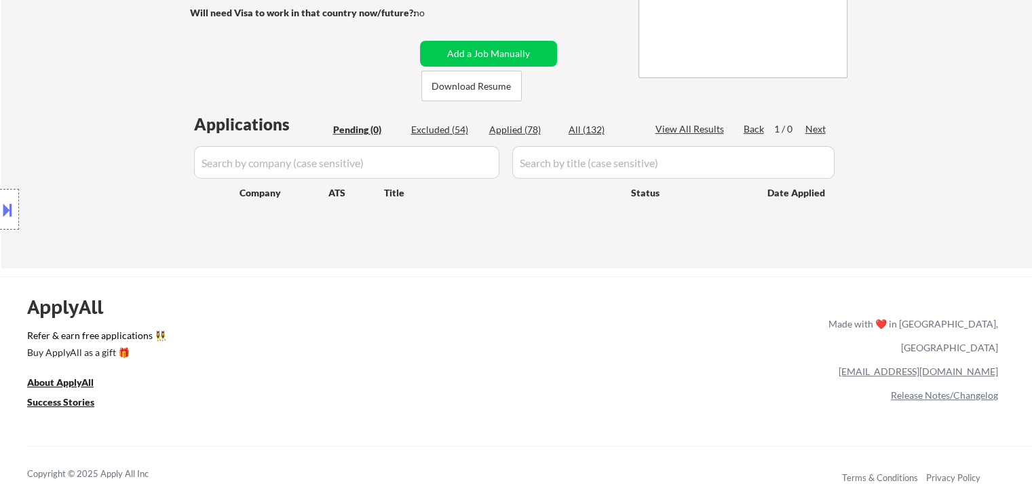
scroll to position [272, 0]
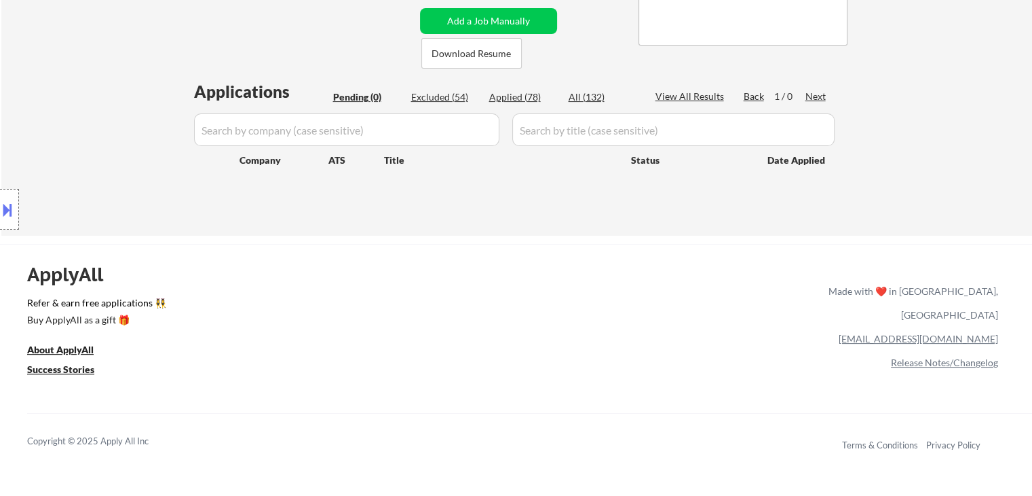
click at [113, 202] on div "Location Inclusions:" at bounding box center [121, 209] width 243 height 252
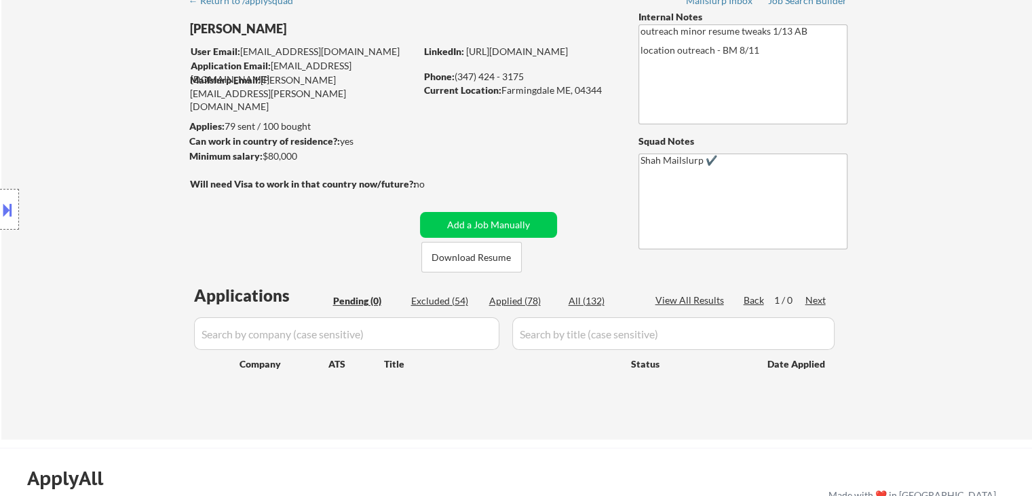
click at [115, 204] on div "Location Inclusions:" at bounding box center [121, 209] width 243 height 252
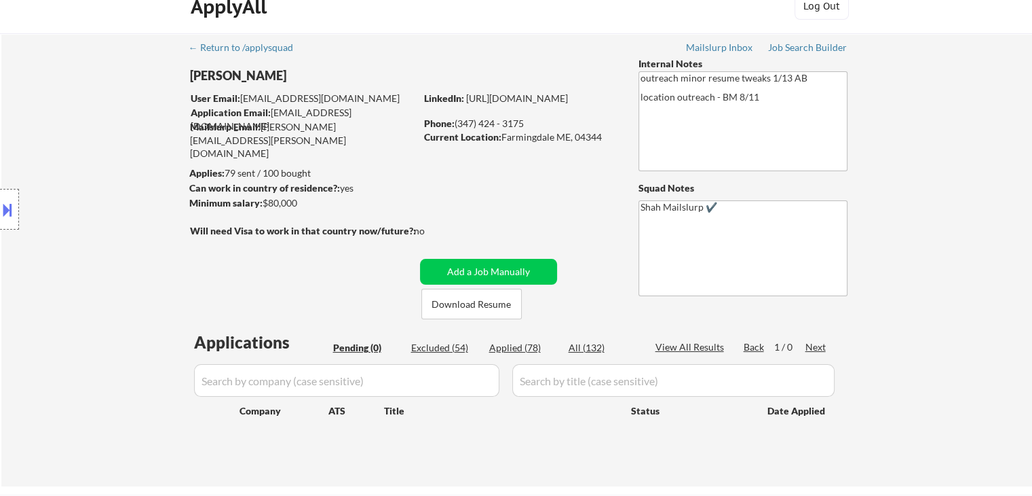
scroll to position [0, 0]
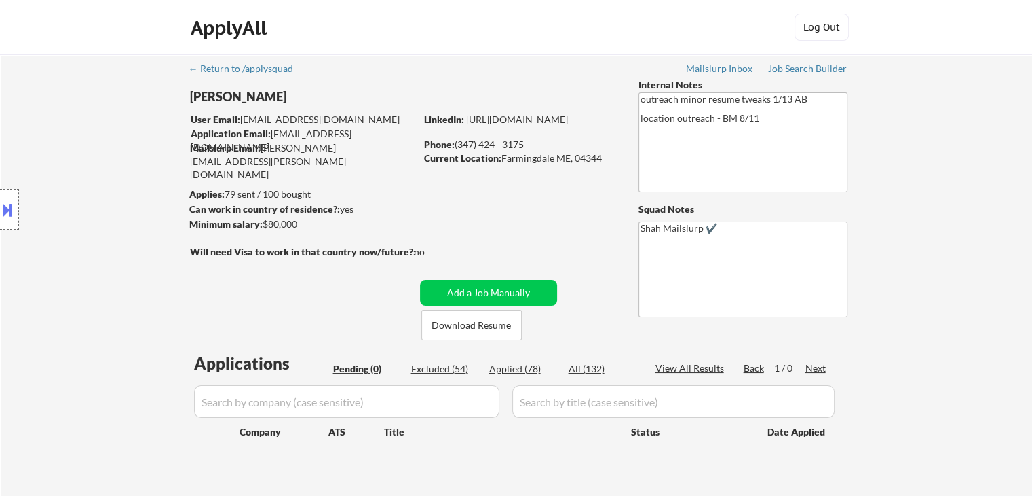
click at [117, 164] on div "Location Inclusions:" at bounding box center [121, 209] width 243 height 252
click at [130, 162] on div "Location Inclusions:" at bounding box center [121, 209] width 243 height 252
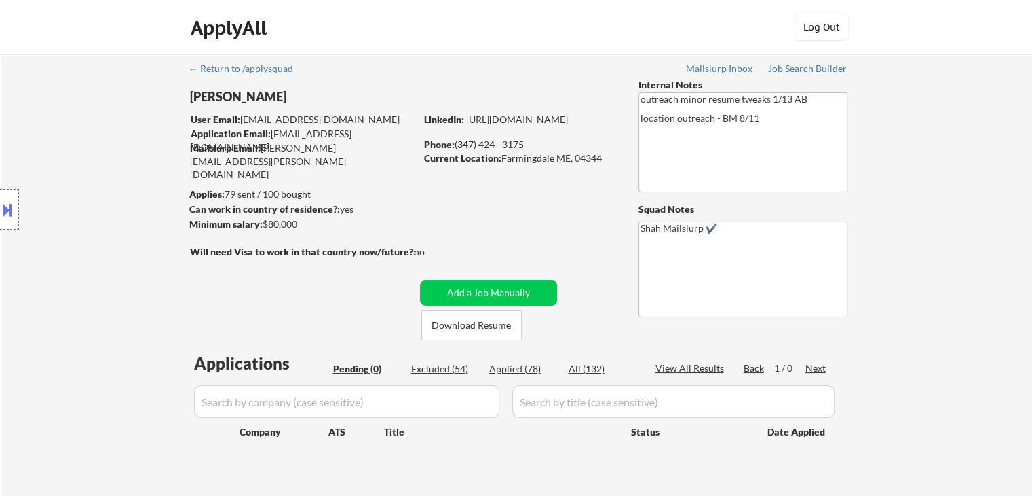
click at [130, 162] on div "Location Inclusions:" at bounding box center [121, 209] width 243 height 252
click at [131, 162] on div "Location Inclusions:" at bounding box center [121, 209] width 243 height 252
click at [131, 163] on div "Location Inclusions:" at bounding box center [121, 209] width 243 height 252
click at [131, 164] on div "Location Inclusions:" at bounding box center [121, 209] width 243 height 252
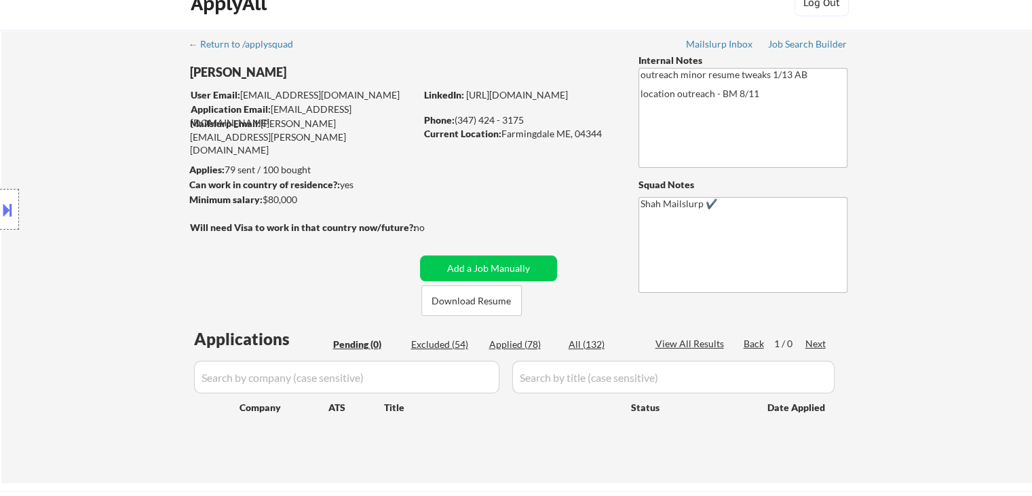
scroll to position [68, 0]
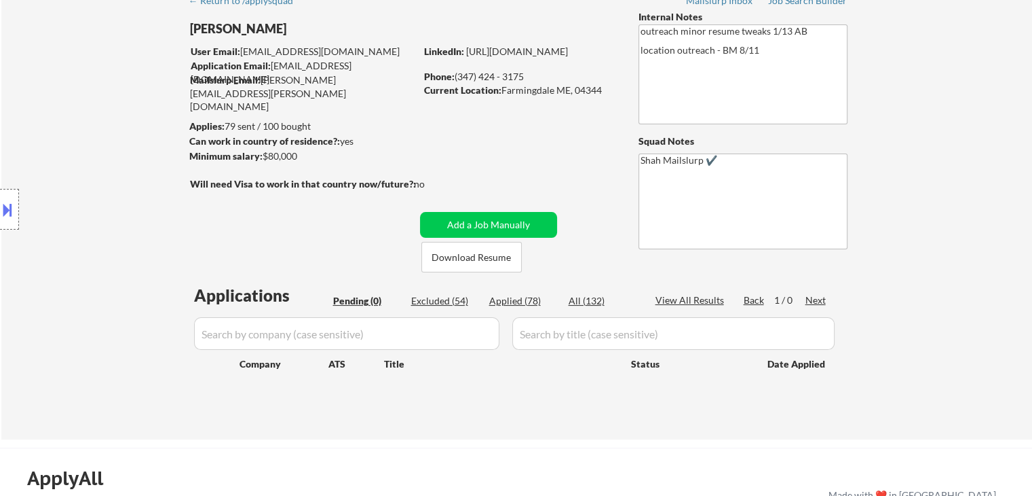
click at [131, 166] on div "Location Inclusions:" at bounding box center [121, 209] width 243 height 252
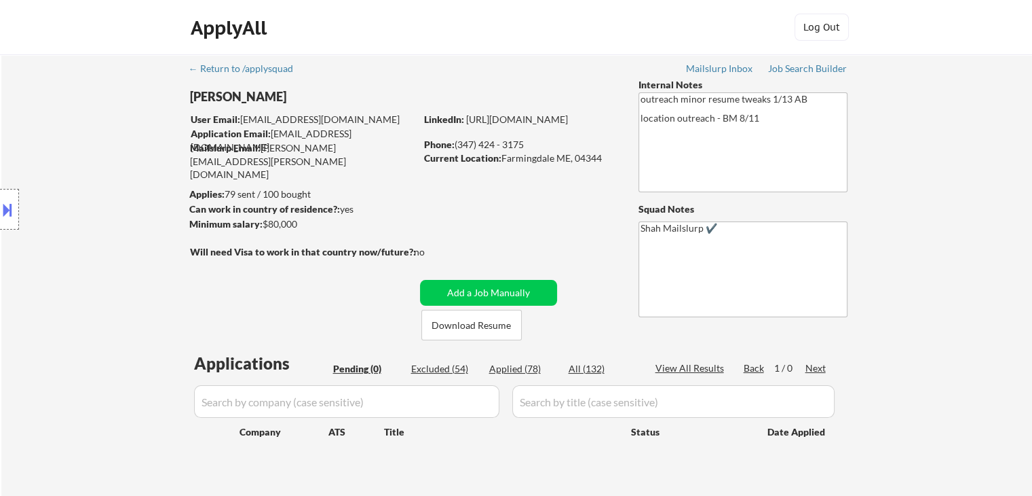
click at [131, 166] on div "Location Inclusions:" at bounding box center [121, 209] width 243 height 252
click at [131, 168] on div "Location Inclusions:" at bounding box center [121, 209] width 243 height 252
click at [132, 174] on div "Location Inclusions:" at bounding box center [121, 209] width 243 height 252
click at [133, 174] on div "Location Inclusions:" at bounding box center [121, 209] width 243 height 252
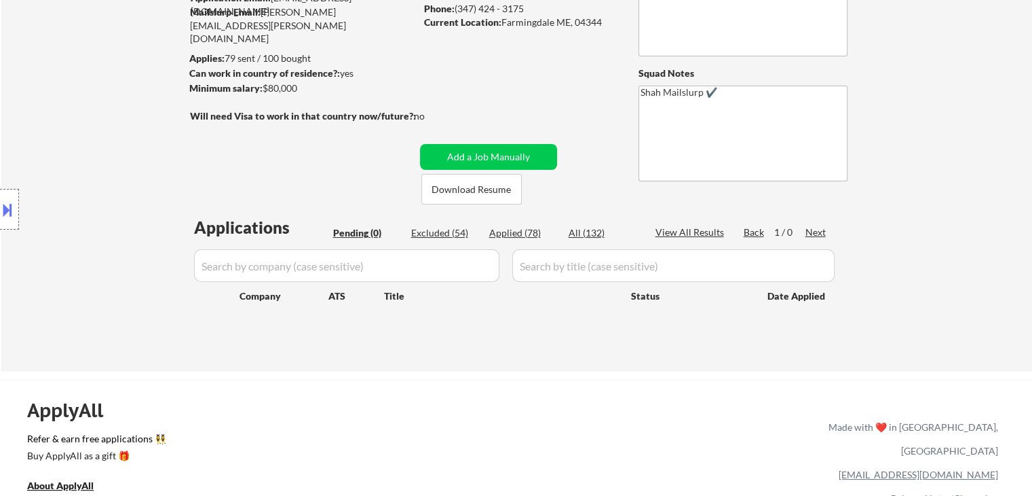
click at [133, 178] on div "Location Inclusions:" at bounding box center [121, 209] width 243 height 252
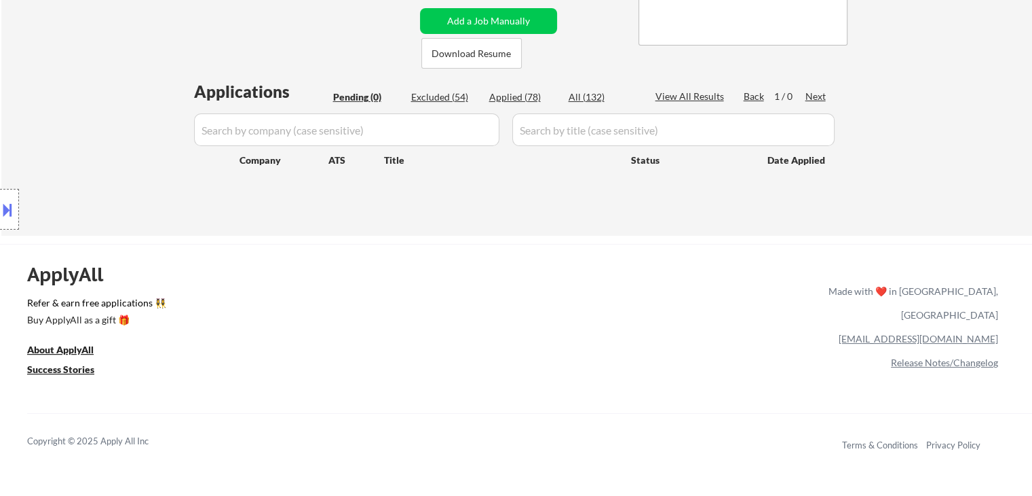
click at [118, 201] on div "Location Inclusions:" at bounding box center [121, 209] width 243 height 252
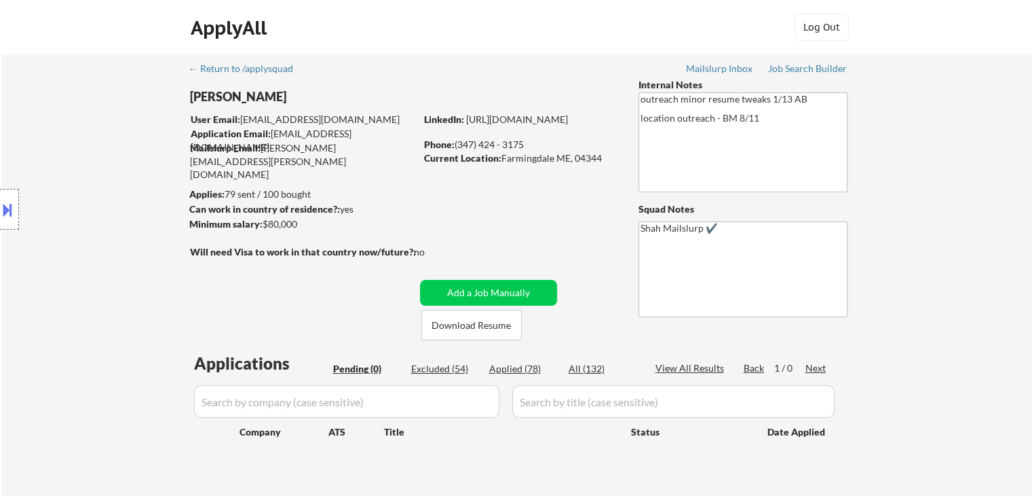
click at [119, 202] on div "Location Inclusions:" at bounding box center [121, 209] width 243 height 252
click at [180, 259] on div "Location Inclusions:" at bounding box center [121, 209] width 243 height 252
drag, startPoint x: 301, startPoint y: 222, endPoint x: 176, endPoint y: 206, distance: 125.2
click at [206, 189] on body "← Return to /applysquad Mailslurp Inbox Job Search Builder [PERSON_NAME] User E…" at bounding box center [516, 248] width 1032 height 496
click at [174, 208] on div "Location Inclusions:" at bounding box center [121, 209] width 243 height 252
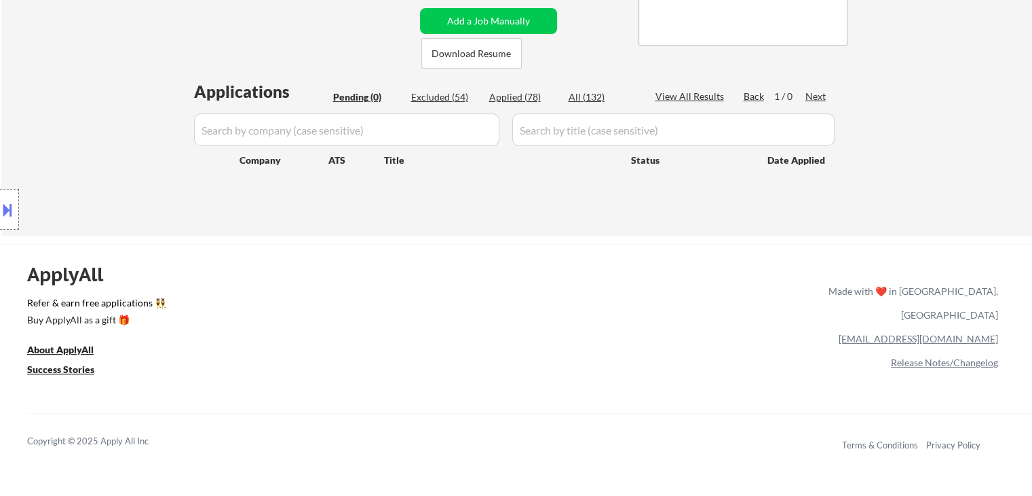
click at [937, 214] on div "← Return to /applysquad Mailslurp Inbox Job Search Builder [PERSON_NAME] User E…" at bounding box center [516, 9] width 1031 height 453
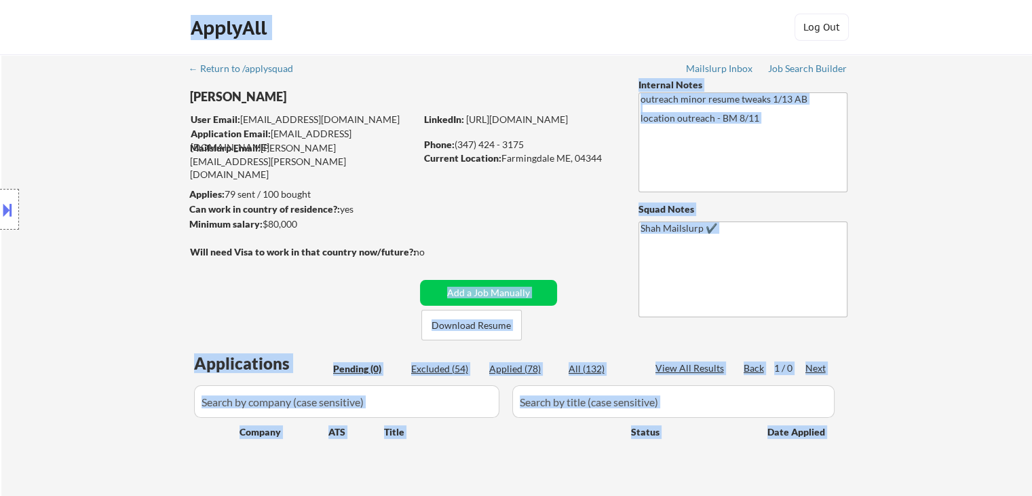
drag, startPoint x: 434, startPoint y: 245, endPoint x: 166, endPoint y: 245, distance: 268.1
click at [166, 245] on body "← Return to /applysquad Mailslurp Inbox Job Search Builder [PERSON_NAME] User E…" at bounding box center [516, 248] width 1032 height 496
click at [162, 250] on div "Location Inclusions:" at bounding box center [121, 209] width 243 height 252
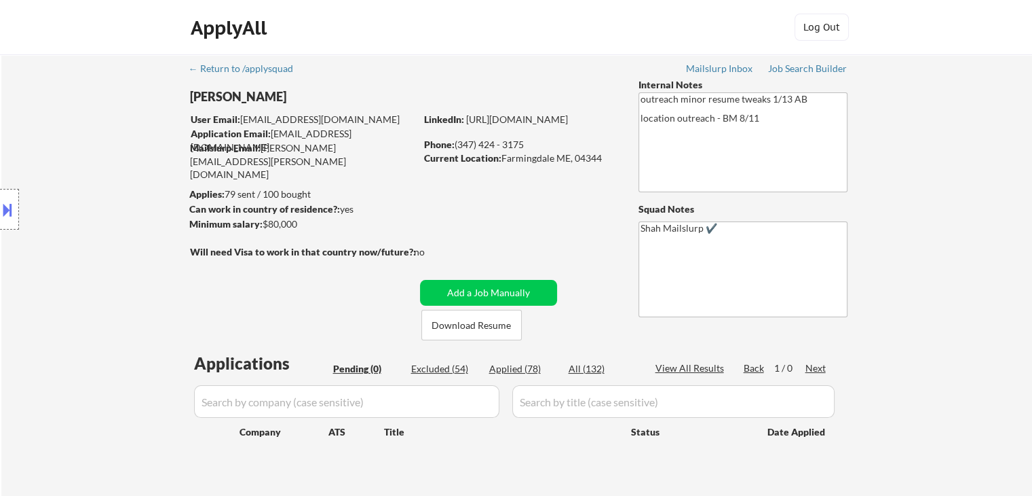
click at [174, 233] on div "Location Inclusions:" at bounding box center [121, 209] width 243 height 252
click at [273, 157] on div "← Return to /applysquad Mailslurp Inbox Job Search Builder [PERSON_NAME] User E…" at bounding box center [517, 275] width 677 height 442
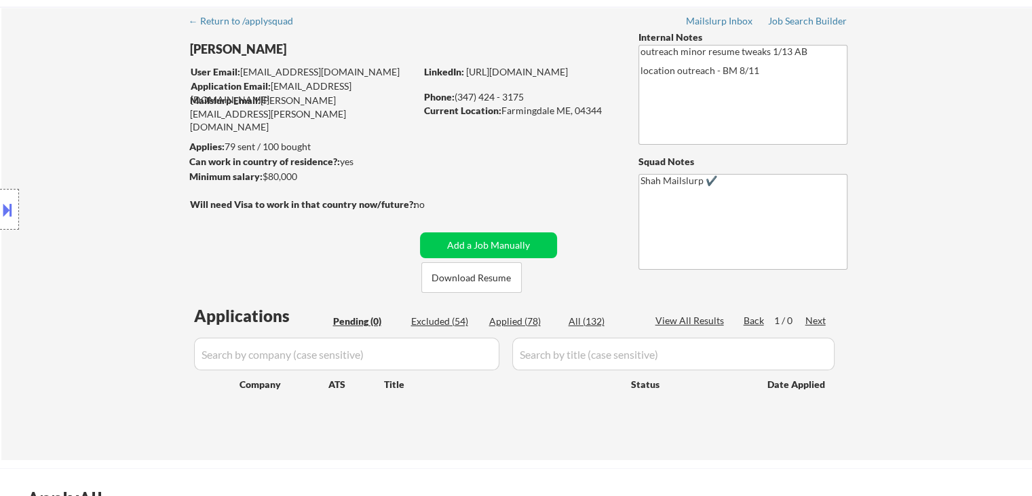
scroll to position [68, 0]
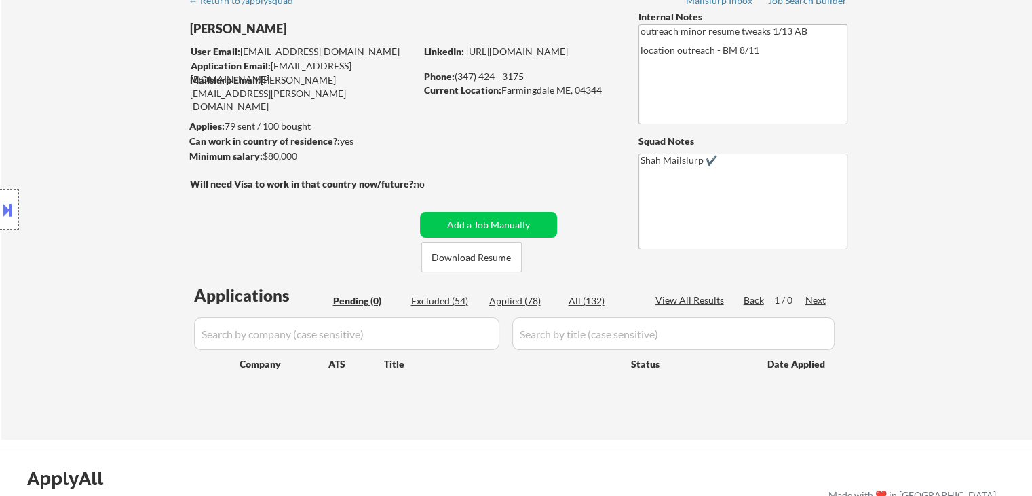
drag, startPoint x: 986, startPoint y: 112, endPoint x: 983, endPoint y: 101, distance: 11.2
click at [985, 111] on div "← Return to /applysquad Mailslurp Inbox Job Search Builder [PERSON_NAME] User E…" at bounding box center [516, 212] width 1031 height 453
